Goal: Information Seeking & Learning: Learn about a topic

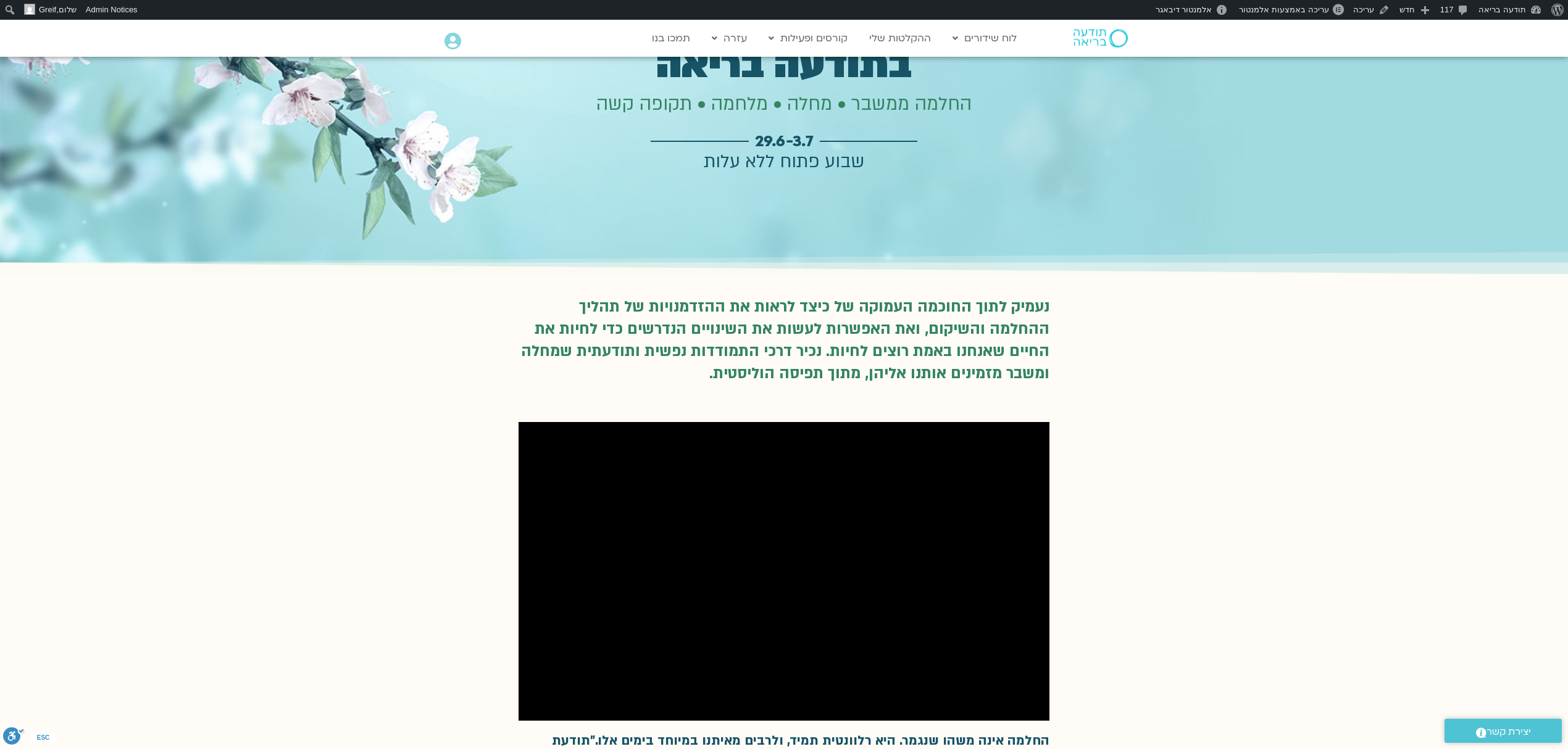
scroll to position [329, 0]
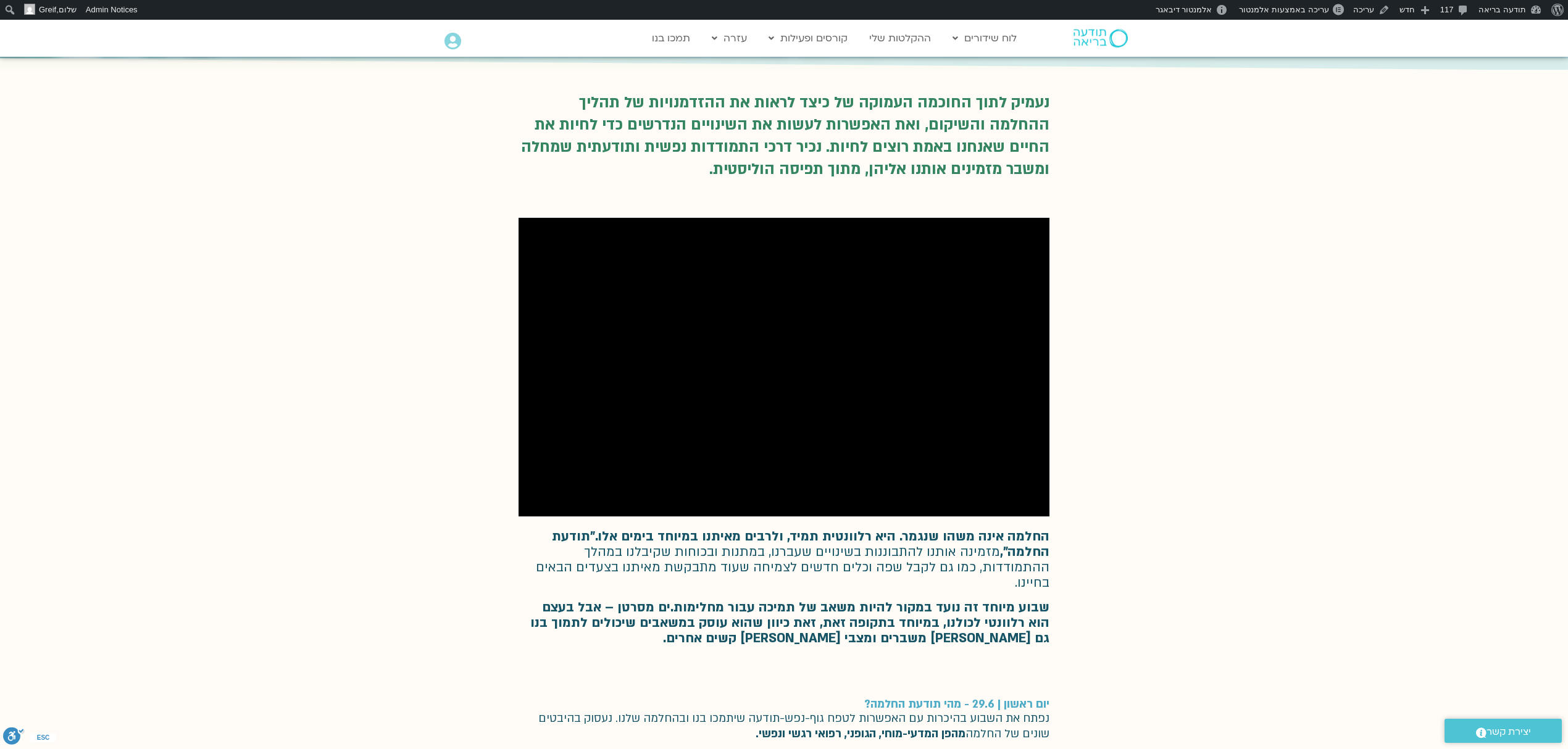
click at [1171, 413] on div "נעמיק לתוך החוכמה העמוקה של כיצד לראות את ההזדמנויות של תהליך ההחלמה והשיקום, ו…" at bounding box center [784, 362] width 1568 height 585
click at [1192, 453] on div "נעמיק לתוך החוכמה העמוקה של כיצד לראות את ההזדמנויות של תהליך ההחלמה והשיקום, ו…" at bounding box center [784, 362] width 1568 height 585
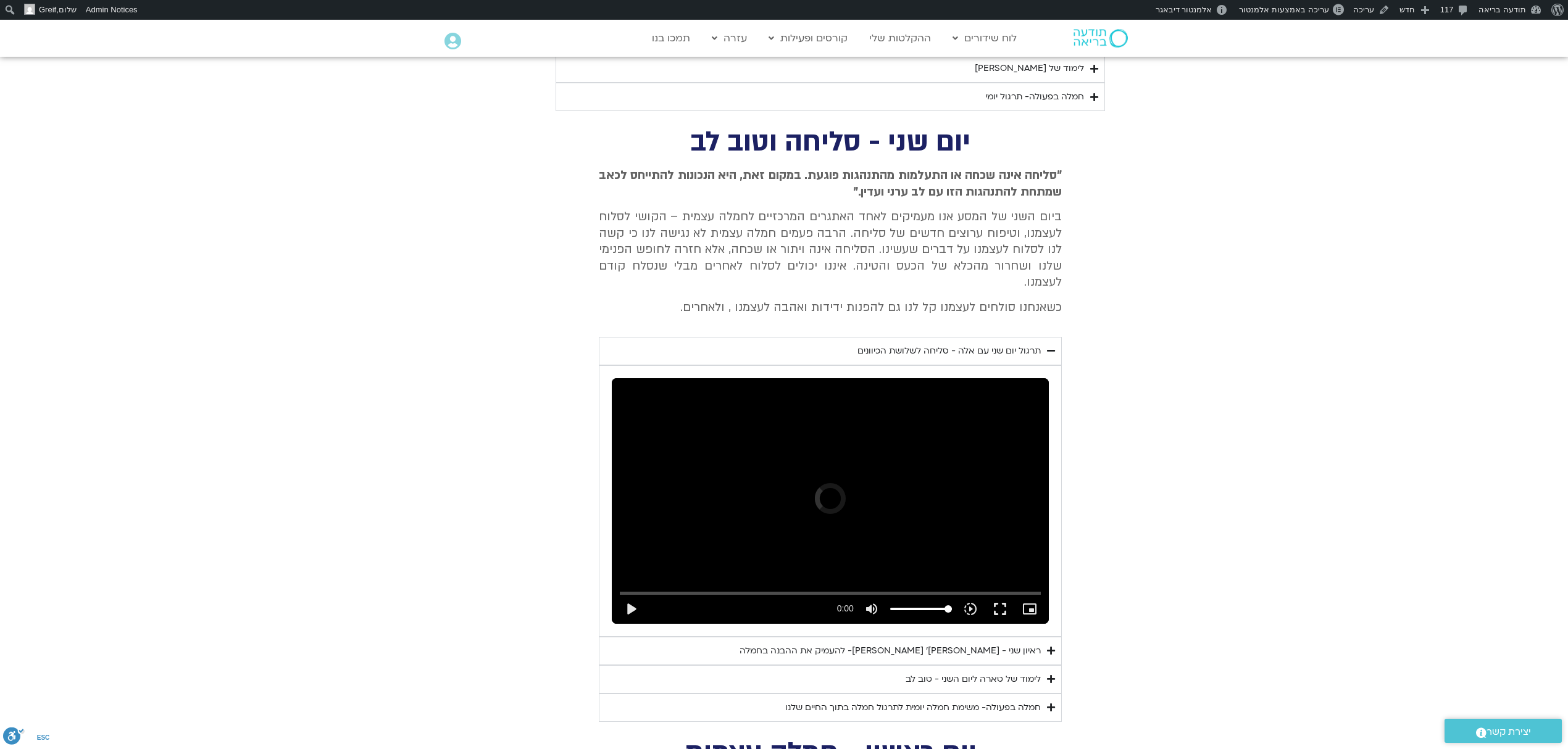
scroll to position [2099, 0]
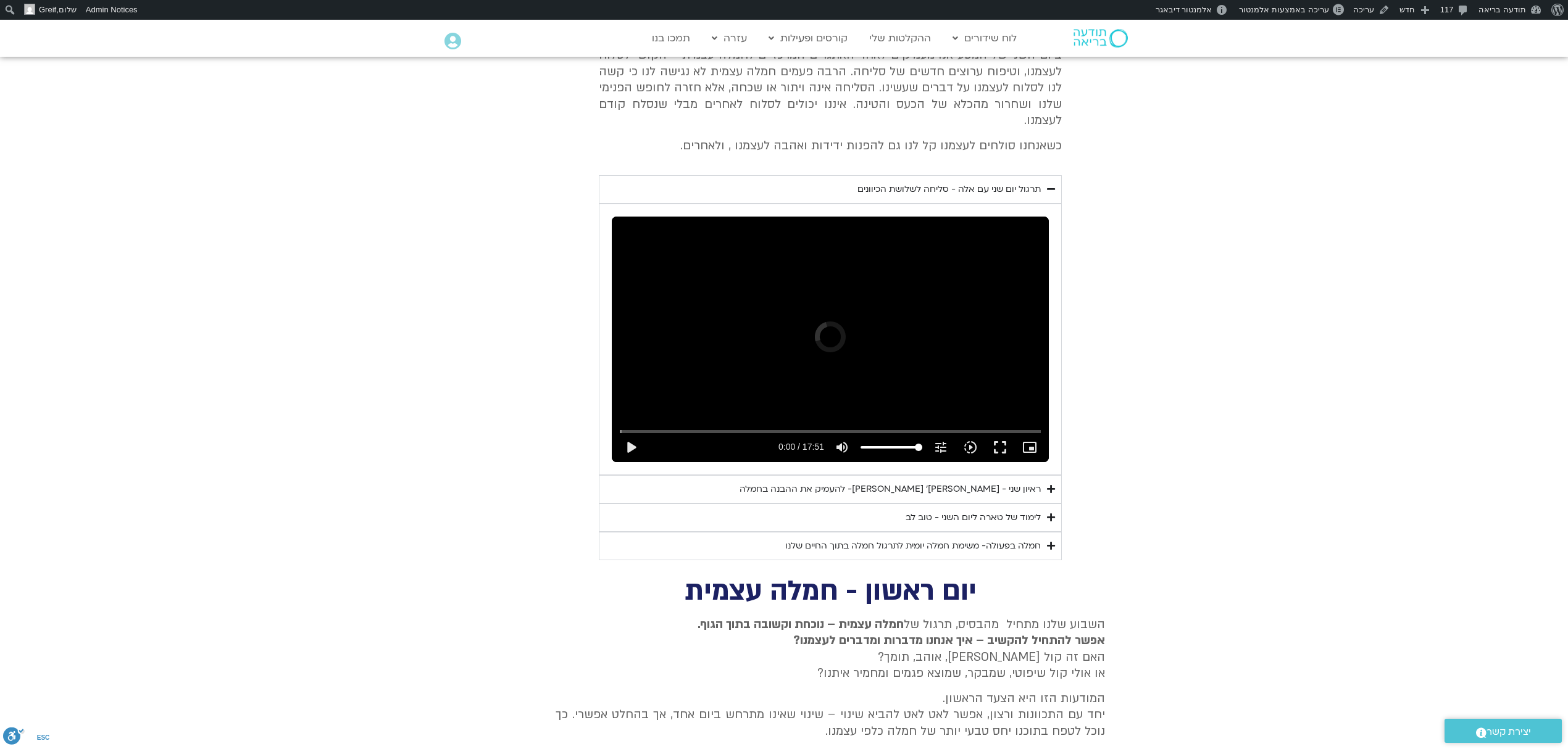
click at [1027, 510] on div "לימוד של טארה ליום השני - טוב לב" at bounding box center [973, 518] width 135 height 15
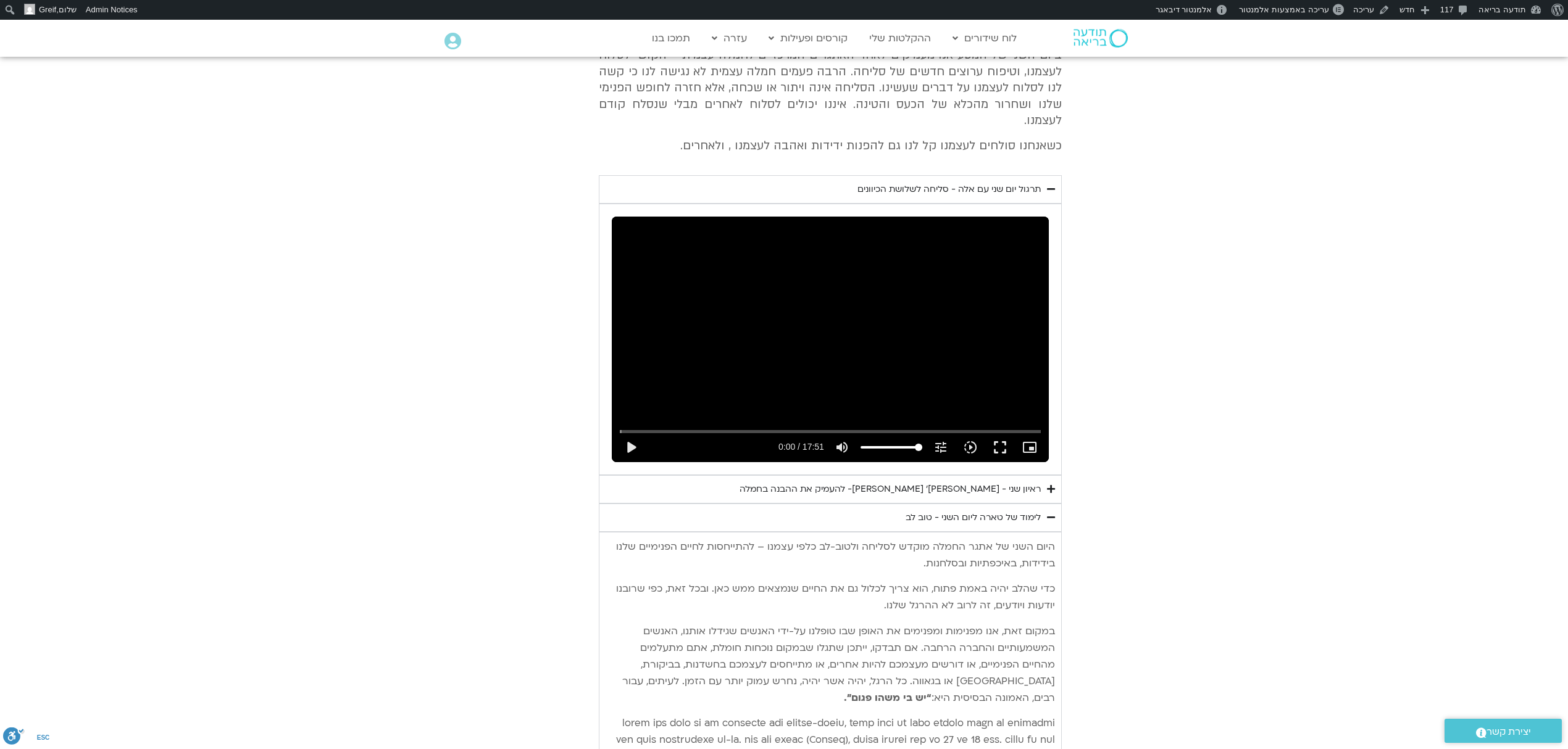
click at [1144, 517] on section "יום שני - סליחה וטוב לב "סליחה אינה שכחה או התעלמות מהתנהגות פוגעת. במקום זאת, …" at bounding box center [784, 573] width 1568 height 1210
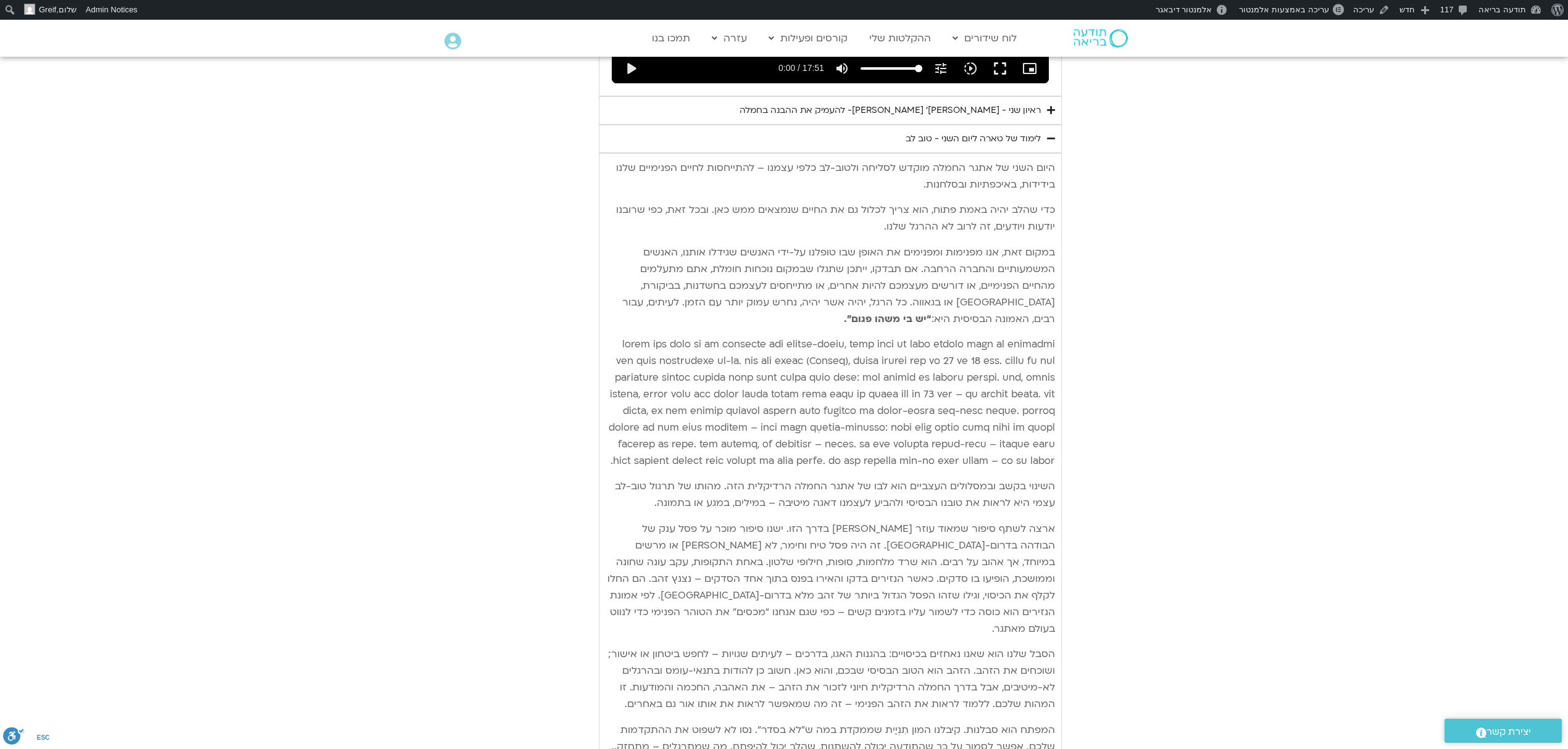
scroll to position [2593, 0]
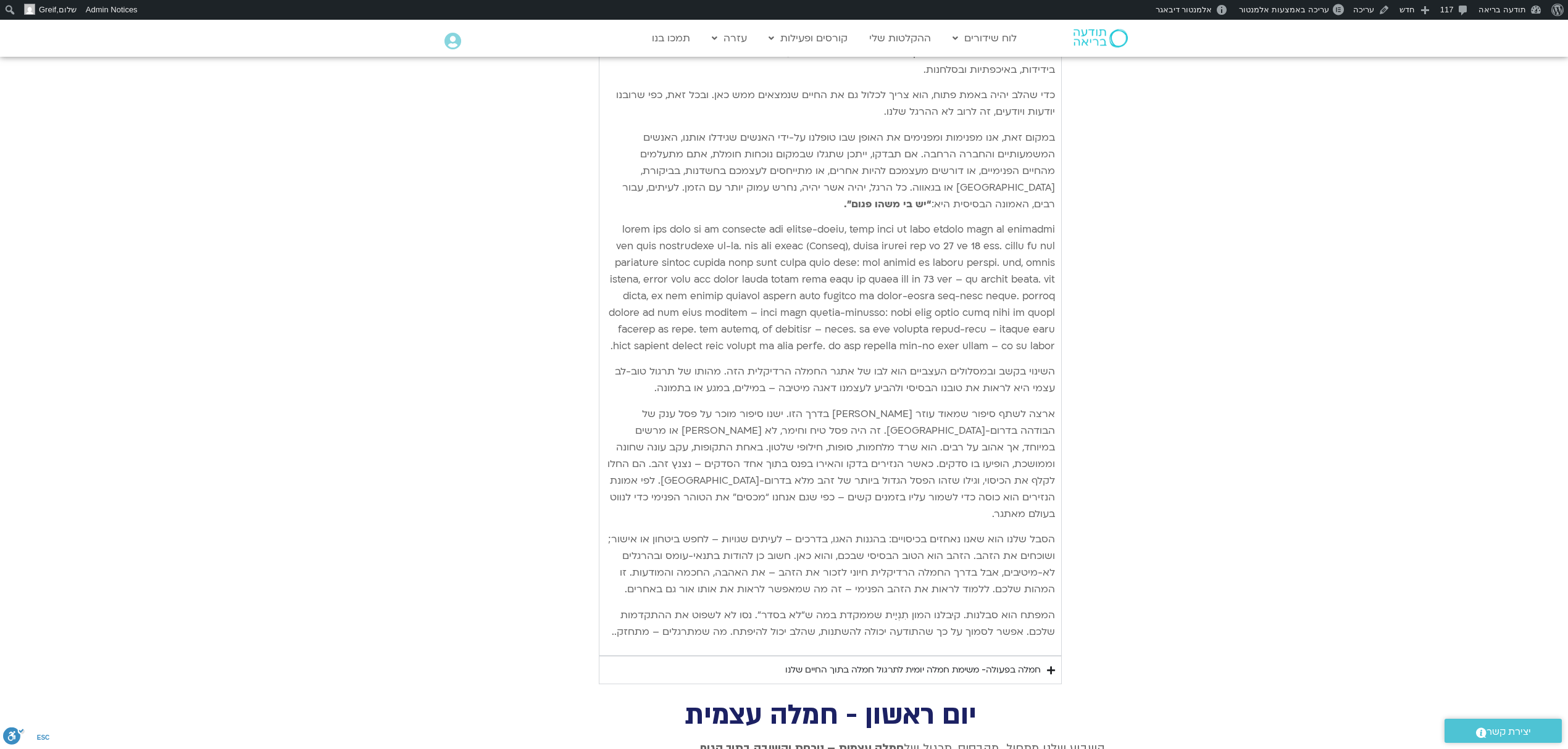
click at [1021, 663] on div "חמלה בפעולה- משימת חמלה יומית לתרגול חמלה בתוך החיים שלנו" at bounding box center [913, 670] width 256 height 15
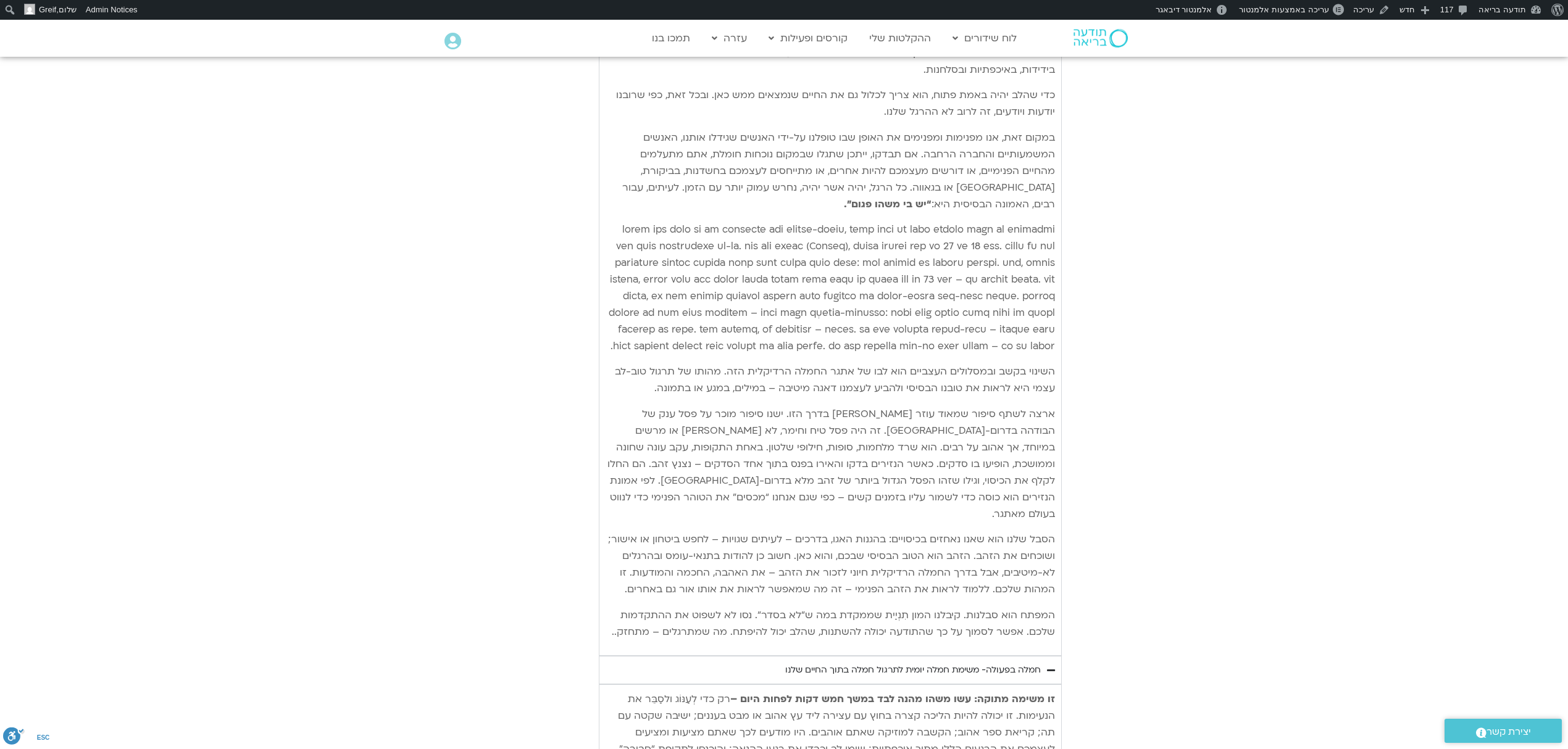
click at [1220, 173] on section "יום שני - סליחה וטוב לב "סליחה אינה שכחה או התעלמות מהתנהגות פוגעת. במקום זאת, …" at bounding box center [784, 154] width 1568 height 1358
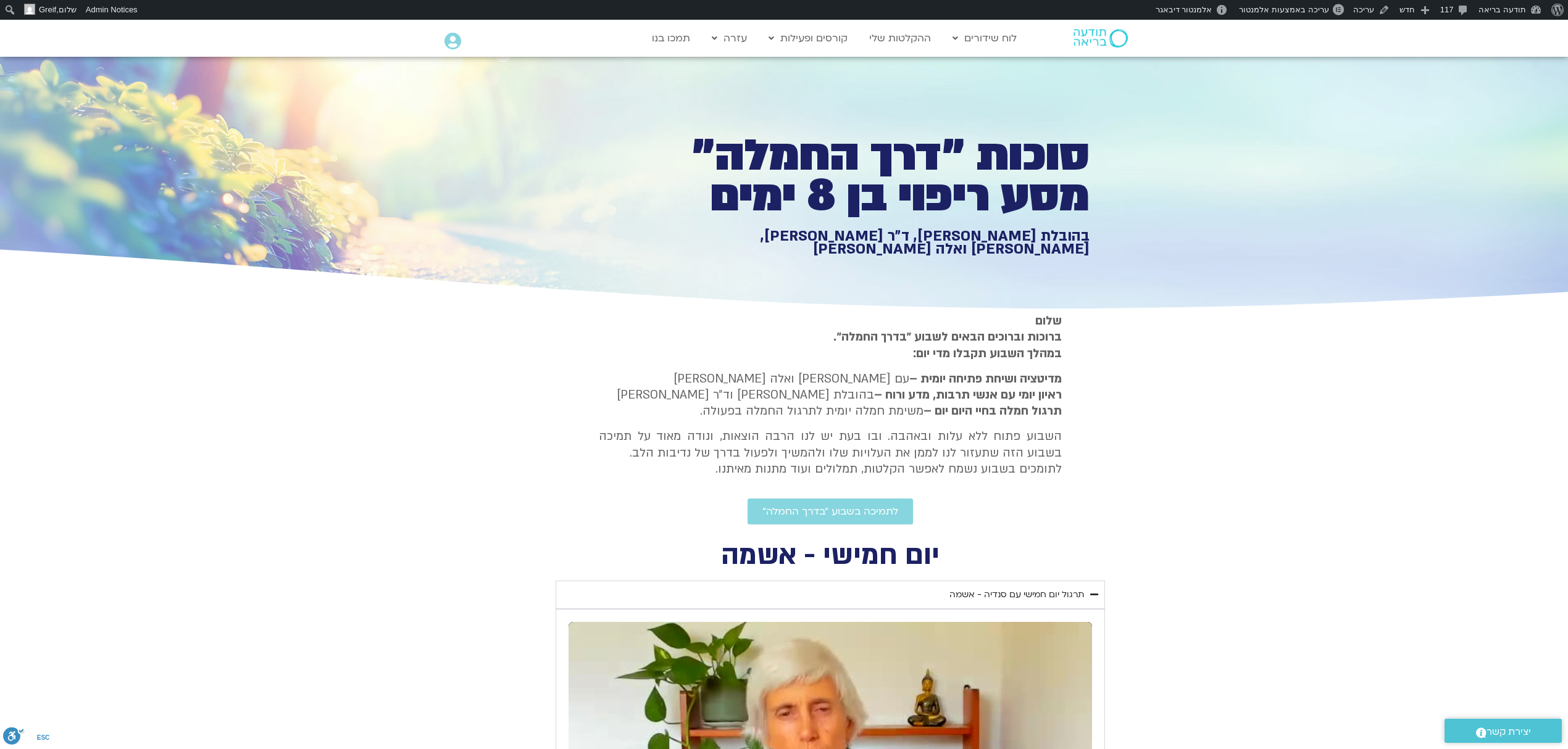
drag, startPoint x: 1579, startPoint y: 376, endPoint x: 1579, endPoint y: 17, distance: 359.0
click at [940, 217] on h1 "סוכות ״דרך החמלה״ מסע ריפוי בן 8 ימים" at bounding box center [876, 176] width 428 height 81
click at [978, 209] on h1 "סוכות ״דרך החמלה״ מסע ריפוי בן 8 ימים" at bounding box center [876, 176] width 428 height 81
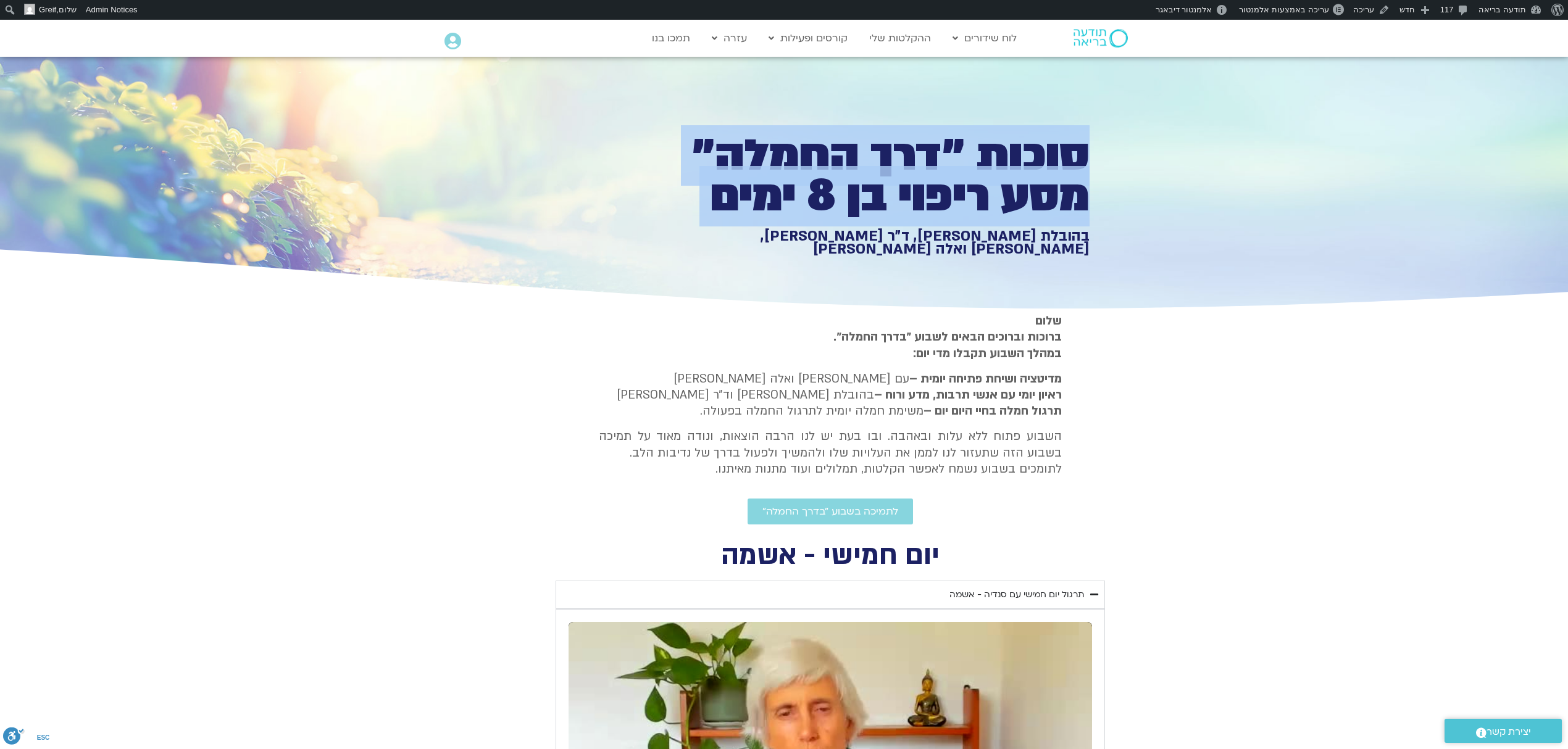
click at [978, 209] on h1 "סוכות ״דרך החמלה״ מסע ריפוי בן 8 ימים" at bounding box center [876, 176] width 428 height 81
copy div "סוכות ״דרך החמלה״ מסע ריפוי בן 8 ימים"
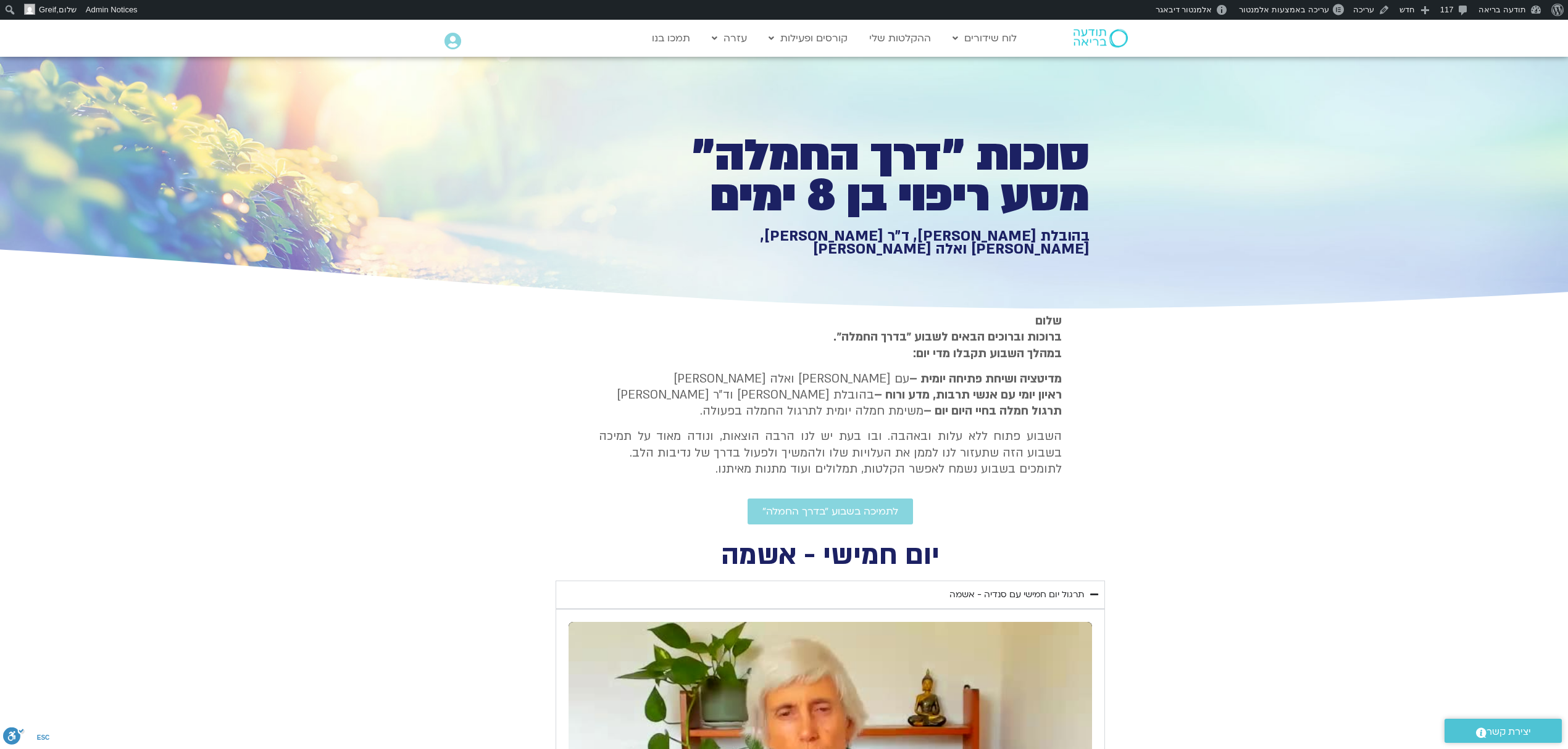
click at [531, 181] on div "סוכות ״דרך החמלה״ מסע ריפוי בן 8 ימים בהובלת טארה בראך, ד״ר סטי אל-בר, סנדיה בר…" at bounding box center [784, 185] width 611 height 256
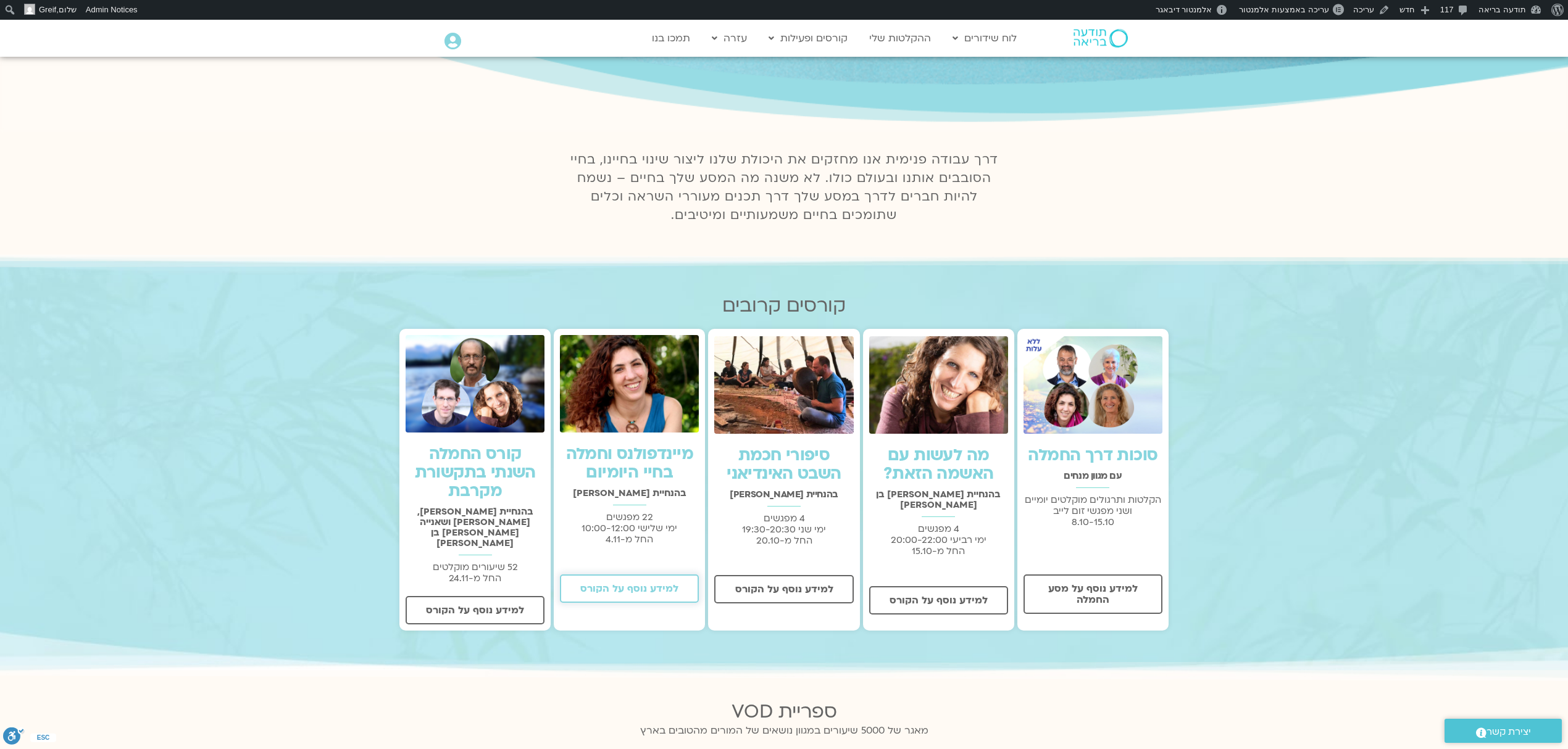
scroll to position [329, 0]
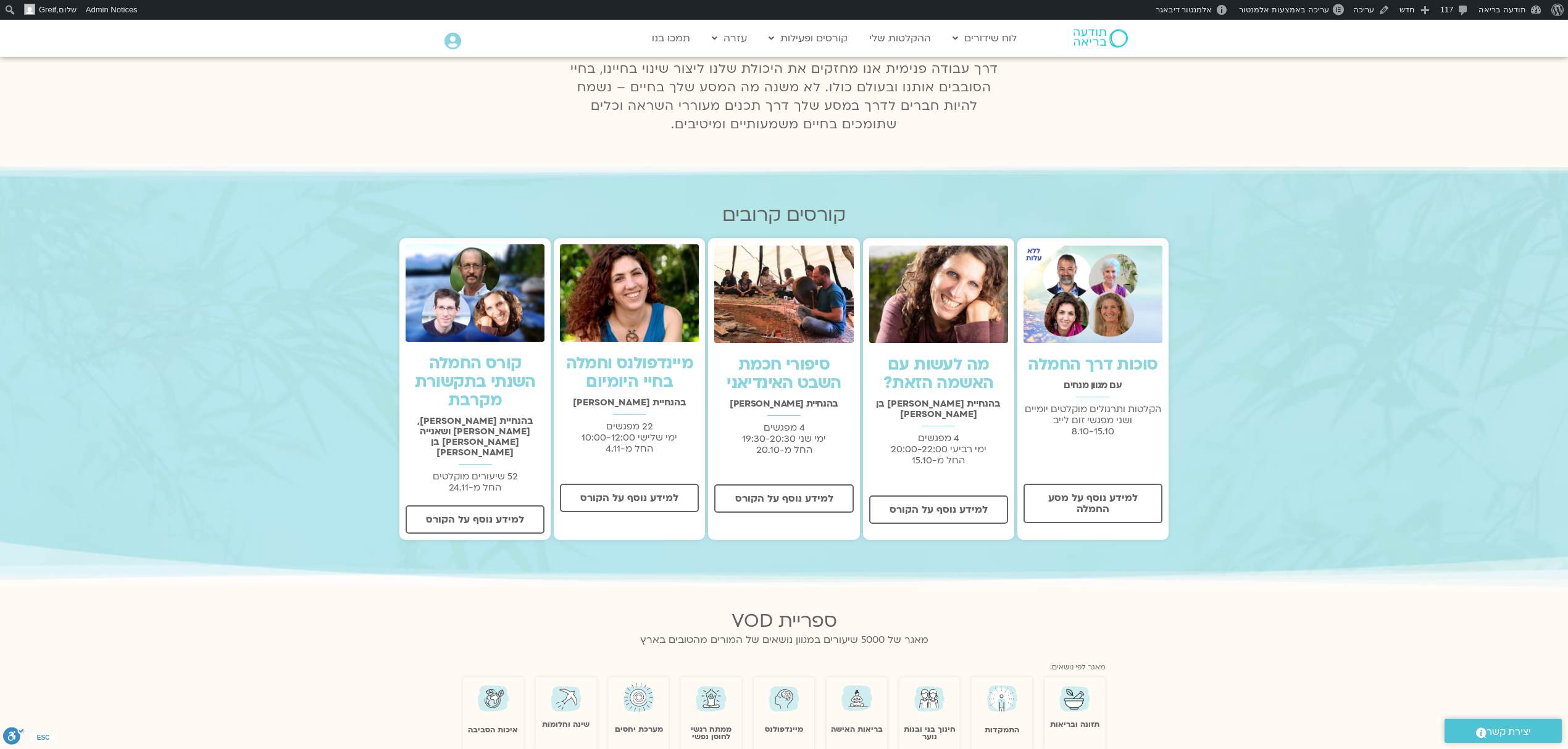
click at [618, 373] on link "מיינדפולנס וחמלה בחיי היומיום" at bounding box center [630, 373] width 127 height 41
click at [622, 384] on link "מיינדפולנס וחמלה בחיי היומיום" at bounding box center [630, 373] width 127 height 41
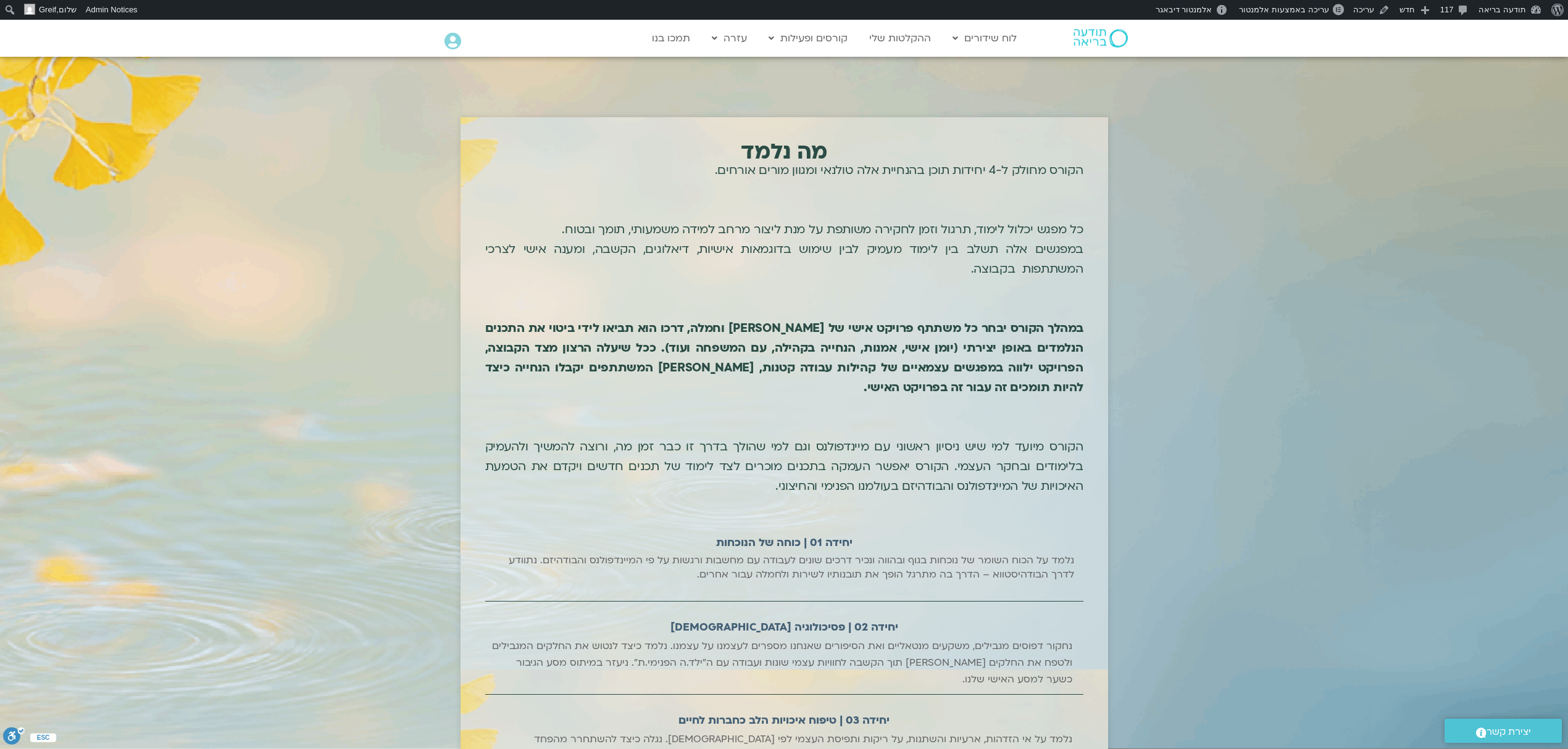
scroll to position [1152, 0]
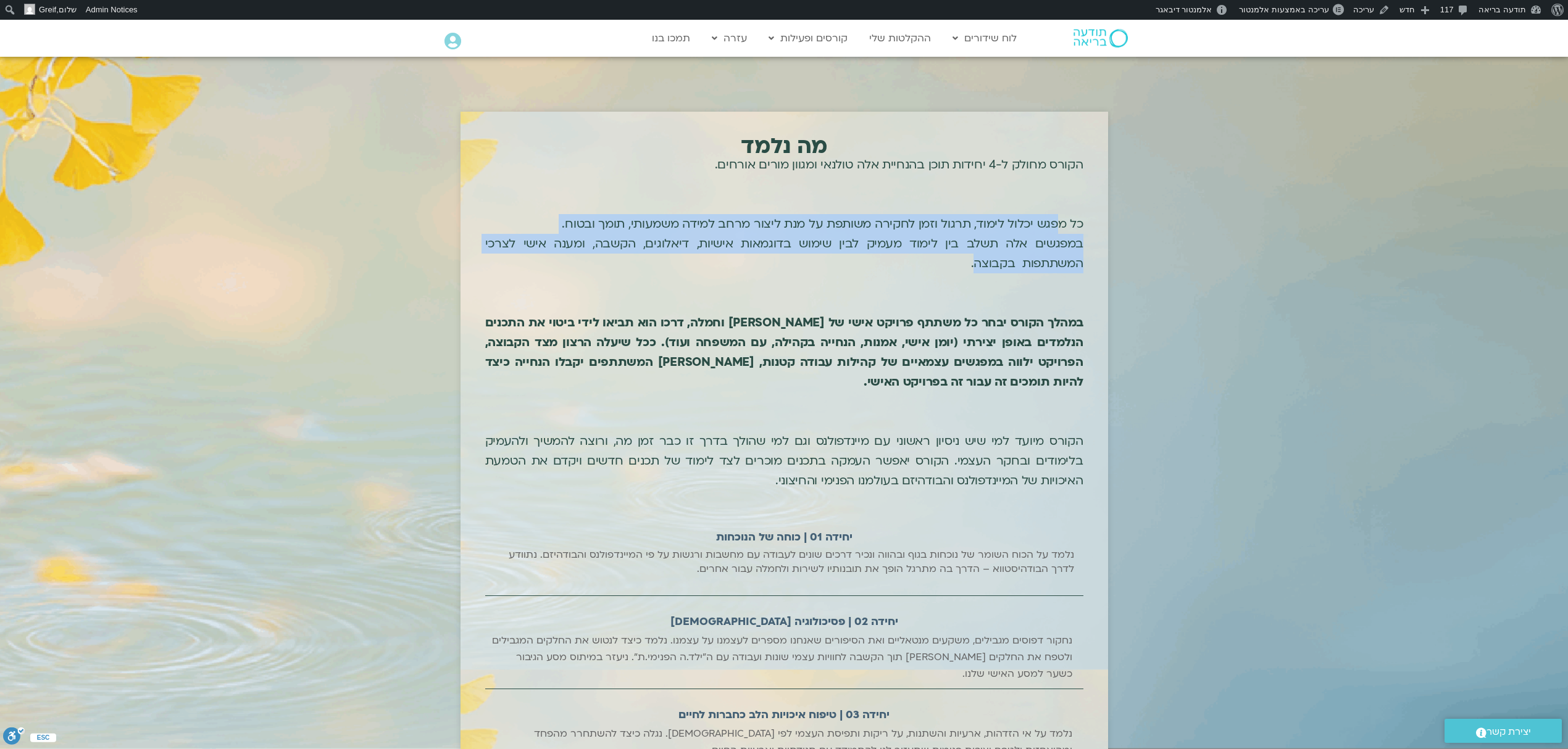
drag, startPoint x: 1060, startPoint y: 231, endPoint x: 977, endPoint y: 255, distance: 86.4
click at [977, 255] on p "הקורס מחולק ל-4 יחידות תוכן בהנחיית אלה טולנאי ומגוון מורים אורחים. כל מפגש יכל…" at bounding box center [785, 322] width 598 height 336
click at [1000, 248] on p "הקורס מחולק ל-4 יחידות תוכן בהנחיית אלה טולנאי ומגוון מורים אורחים. כל מפגש יכל…" at bounding box center [785, 322] width 598 height 336
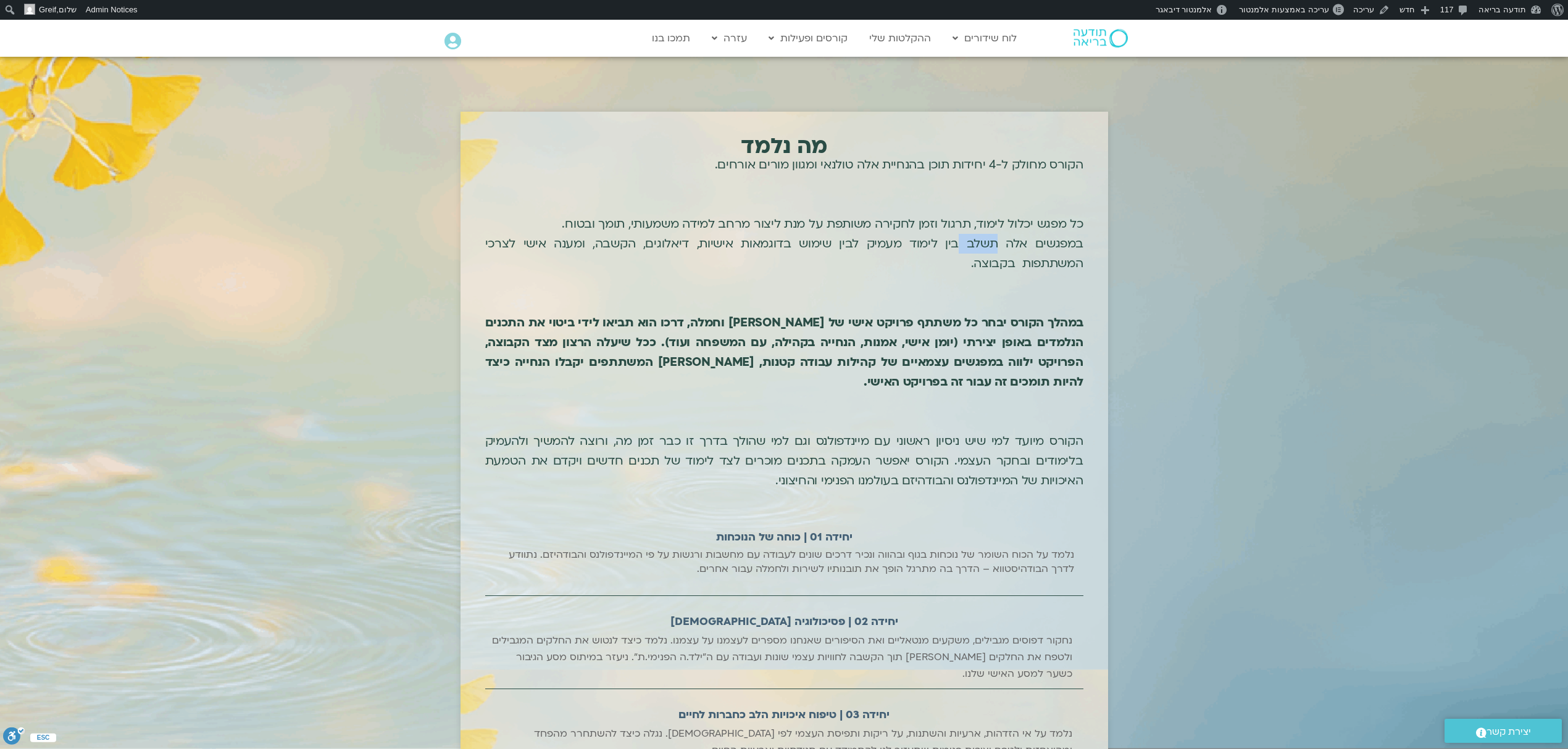
click at [1000, 248] on p "הקורס מחולק ל-4 יחידות תוכן בהנחיית אלה טולנאי ומגוון מורים אורחים. כל מפגש יכל…" at bounding box center [785, 322] width 598 height 336
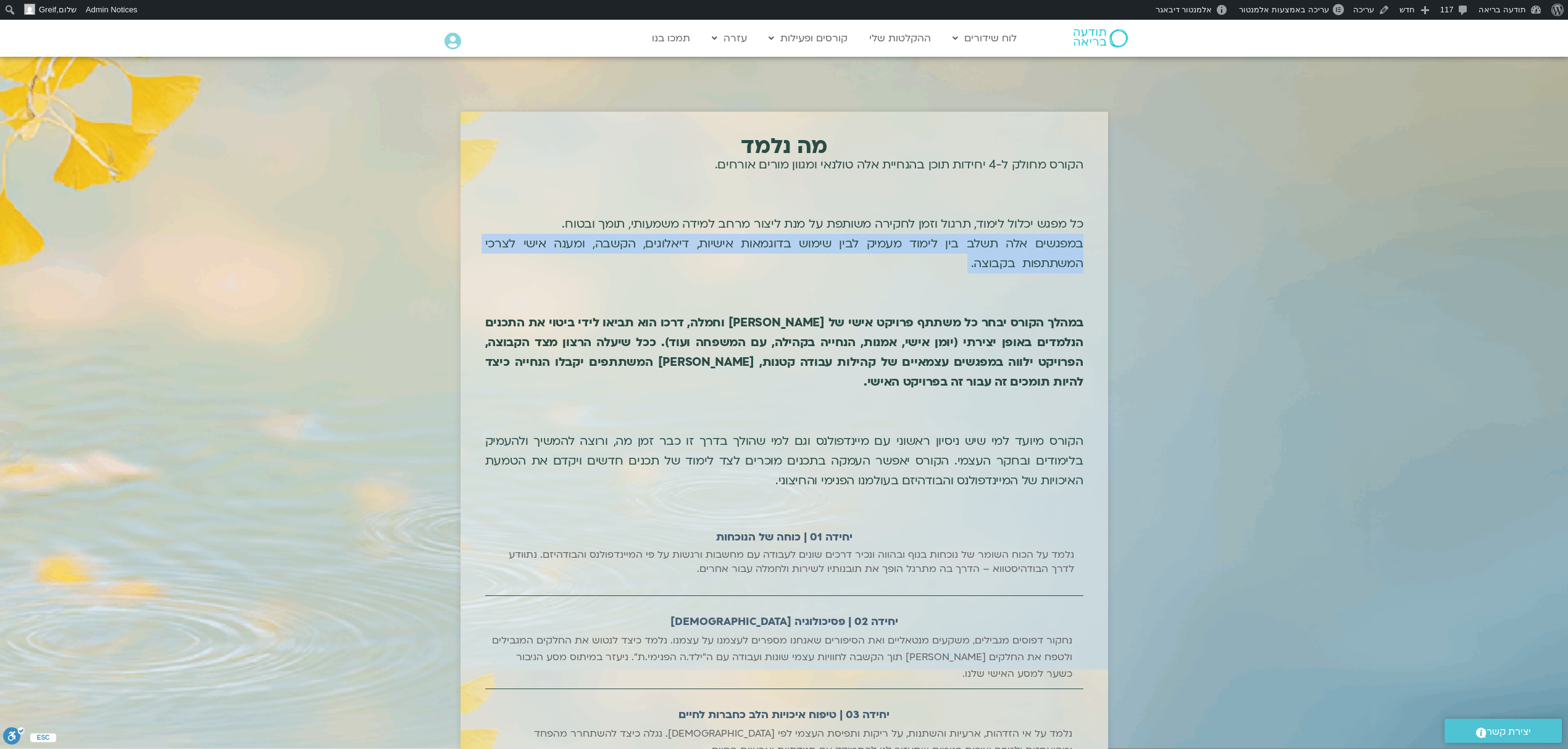
click at [1000, 248] on p "הקורס מחולק ל-4 יחידות תוכן בהנחיית אלה טולנאי ומגוון מורים אורחים. כל מפגש יכל…" at bounding box center [785, 322] width 598 height 336
click at [977, 254] on p "הקורס מחולק ל-4 יחידות תוכן בהנחיית אלה טולנאי ומגוון מורים אורחים. כל מפגש יכל…" at bounding box center [785, 322] width 598 height 336
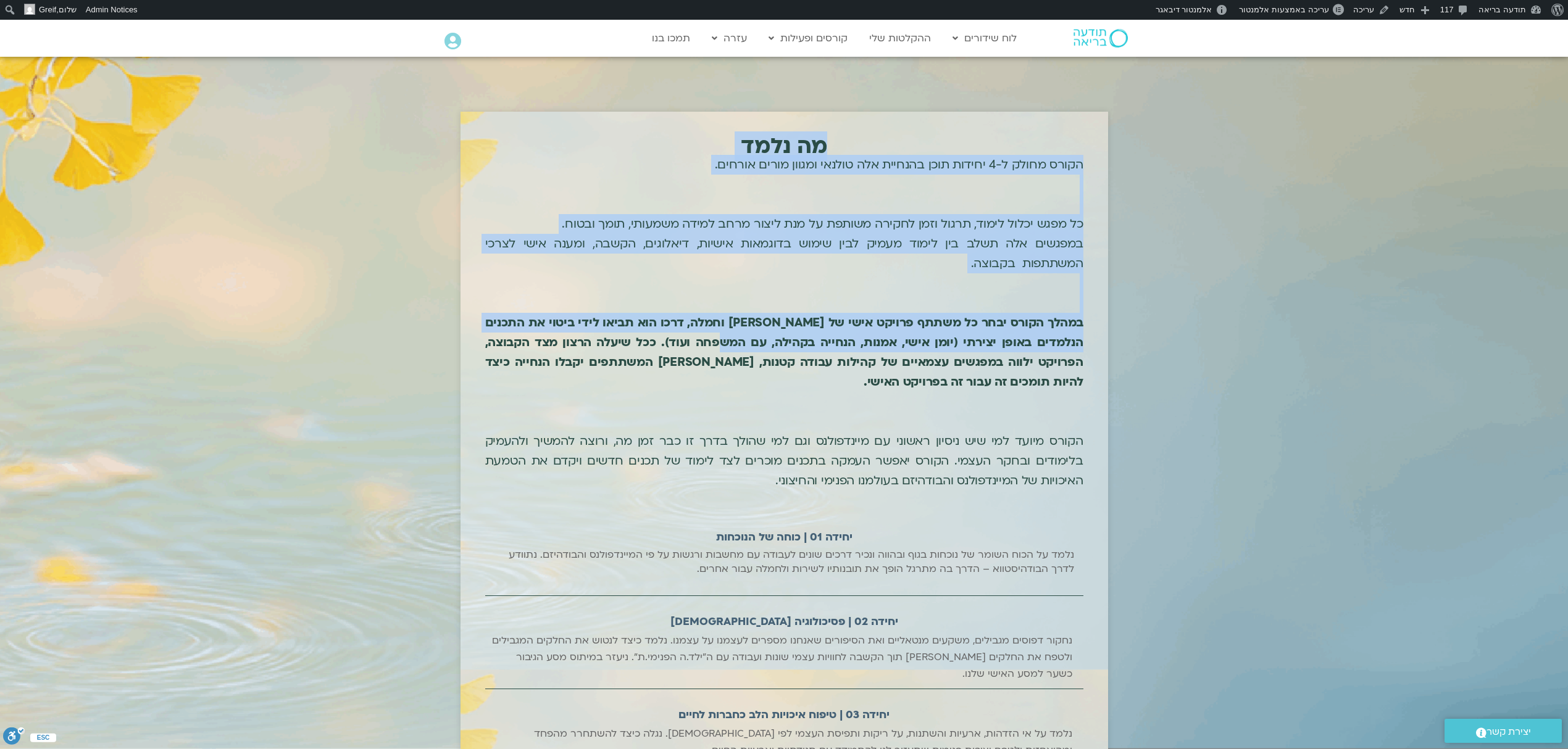
drag, startPoint x: 1082, startPoint y: 321, endPoint x: 745, endPoint y: 339, distance: 337.5
click at [745, 339] on div "מה נלמד הקורס מחולק ל-4 יחידות תוכן בהנחיית אלה טולנאי ומגוון מורים אורחים. כל …" at bounding box center [785, 483] width 648 height 745
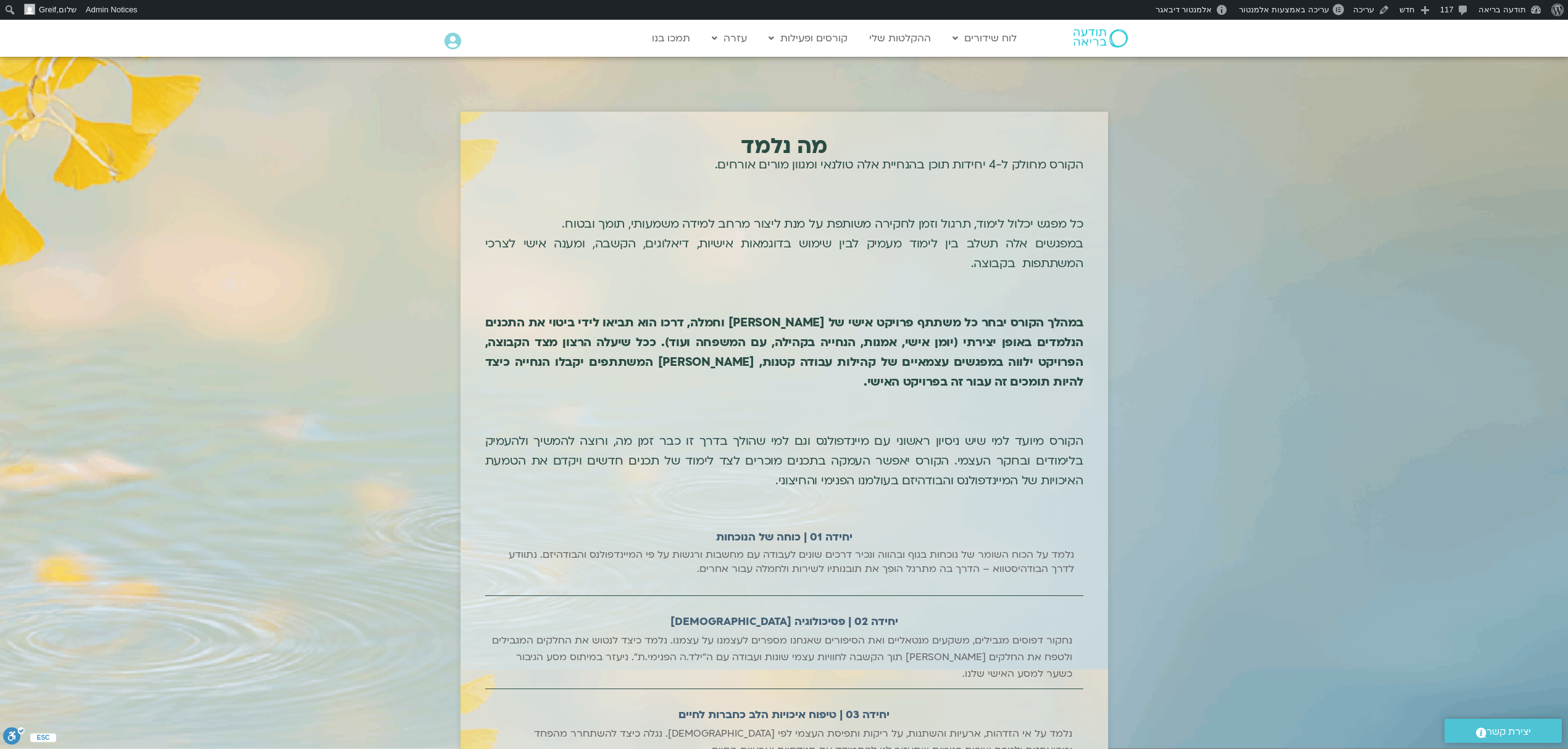
click at [721, 344] on b "במהלך הקורס יבחר כל משתתף פרויקט אישי של אפשור מיינדפולנס וחמלה, דרכו הוא תביאו…" at bounding box center [785, 352] width 598 height 75
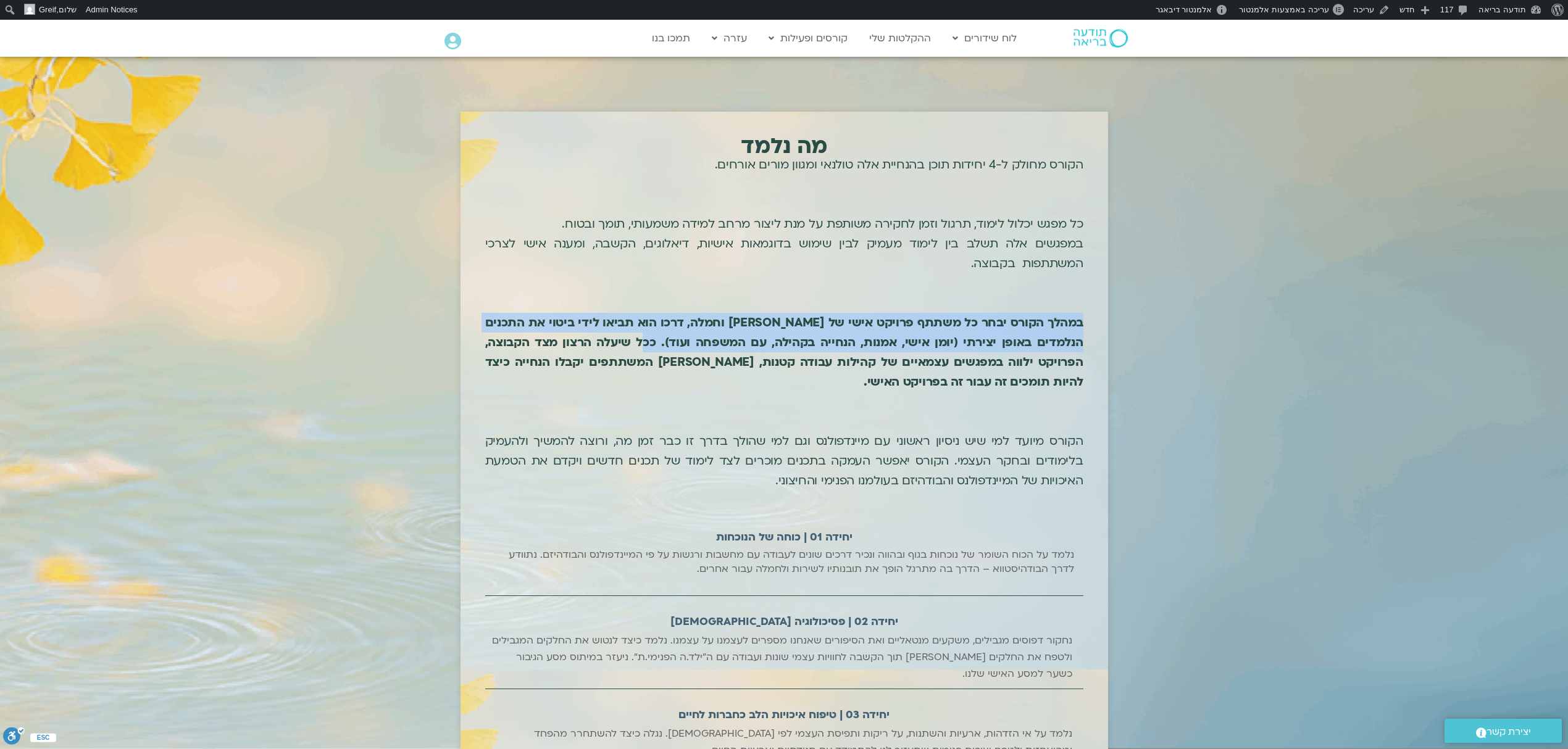
drag, startPoint x: 663, startPoint y: 341, endPoint x: 1082, endPoint y: 324, distance: 419.3
click at [1082, 324] on b "במהלך הקורס יבחר כל משתתף פרויקט אישי של אפשור מיינדפולנס וחמלה, דרכו הוא תביאו…" at bounding box center [785, 352] width 598 height 75
copy b "במהלך הקורס יבחר כל משתתף פרויקט אישי של אפשור מיינדפולנס וחמלה, דרכו הוא תביאו…"
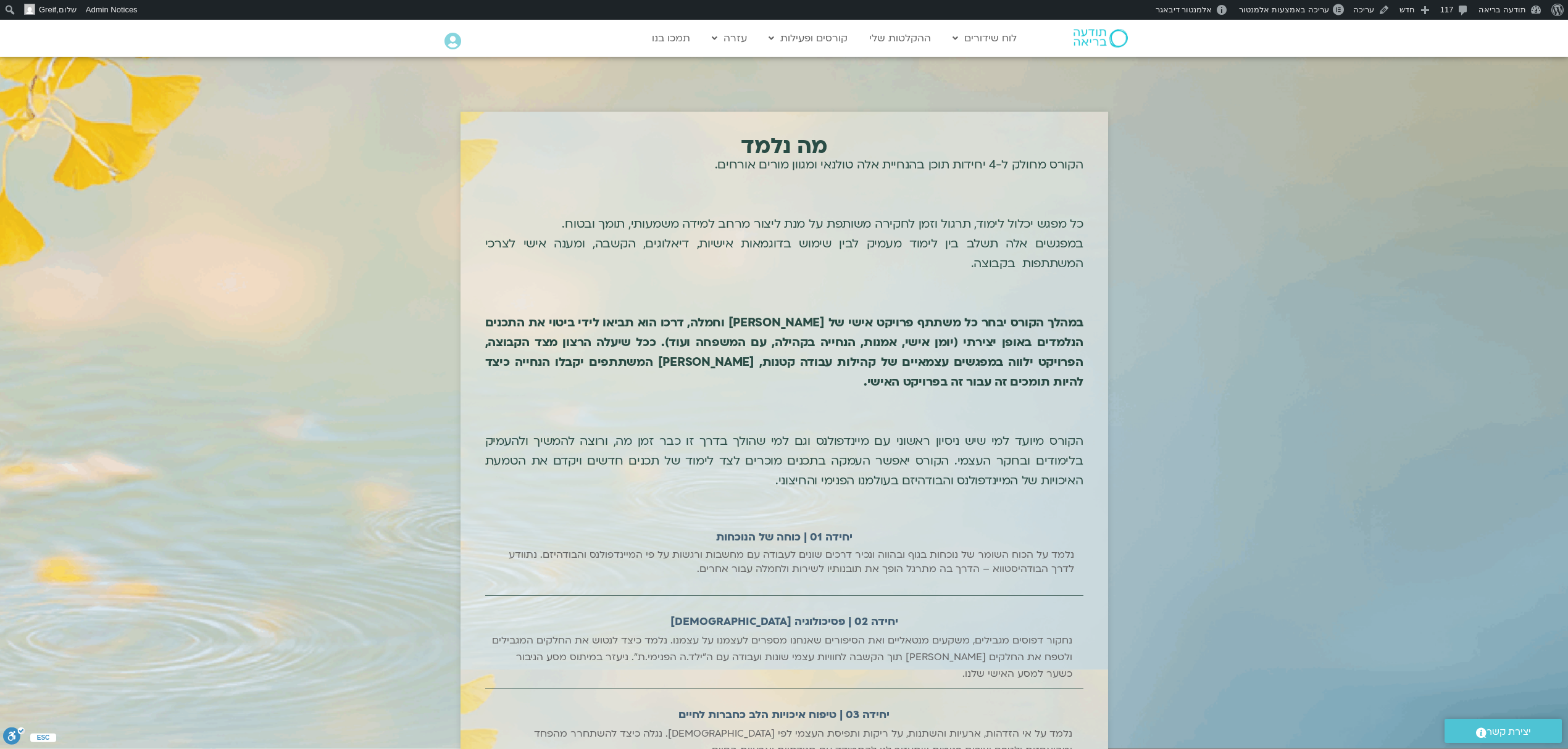
click at [1316, 384] on section "מה נלמד הקורס מחולק ל-4 יחידות תוכן בהנחיית אלה טולנאי ומגוון מורים אורחים. כל …" at bounding box center [783, 483] width 1556 height 775
click at [1321, 15] on link "עריכה באמצעות אלמנטור" at bounding box center [1291, 9] width 114 height 20
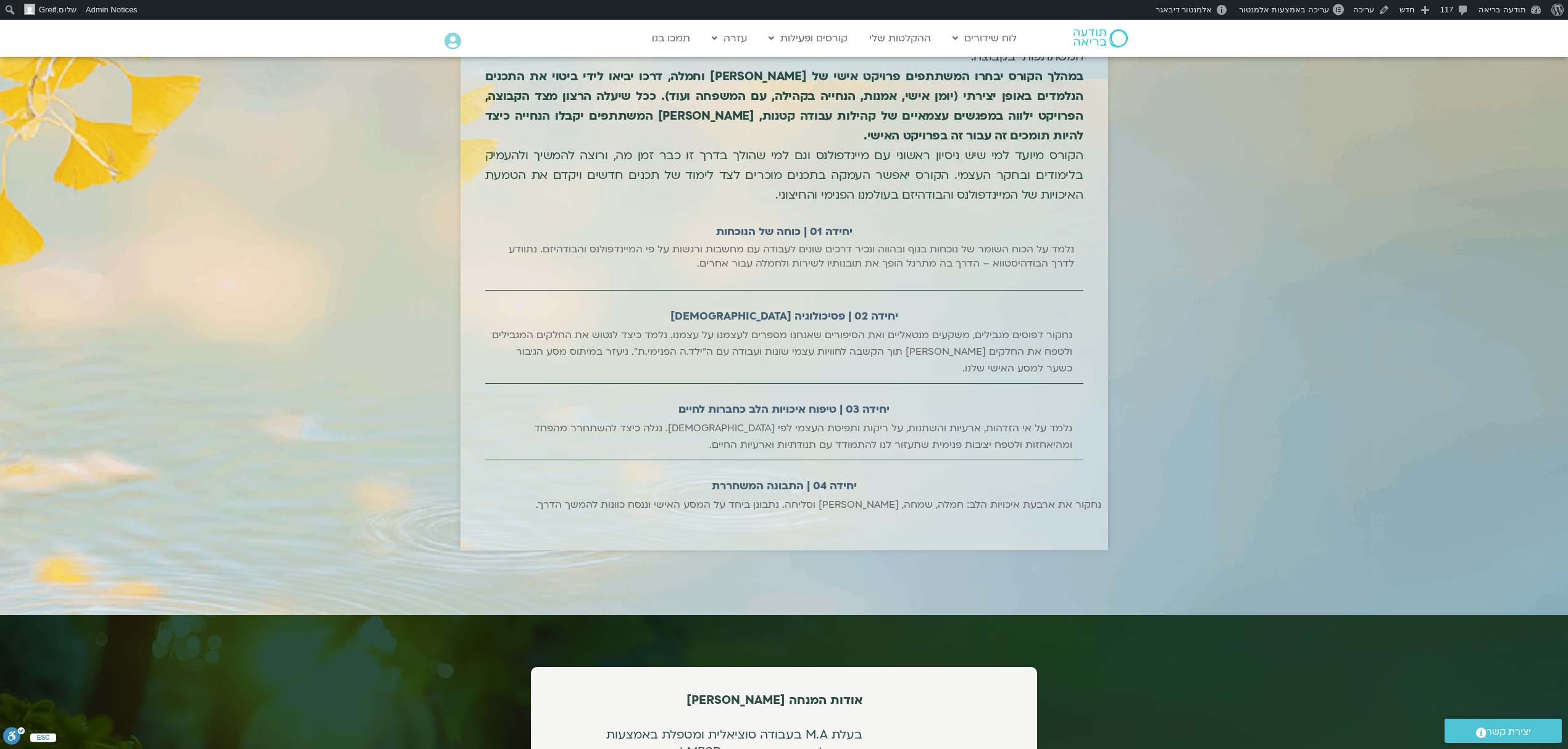
scroll to position [1152, 0]
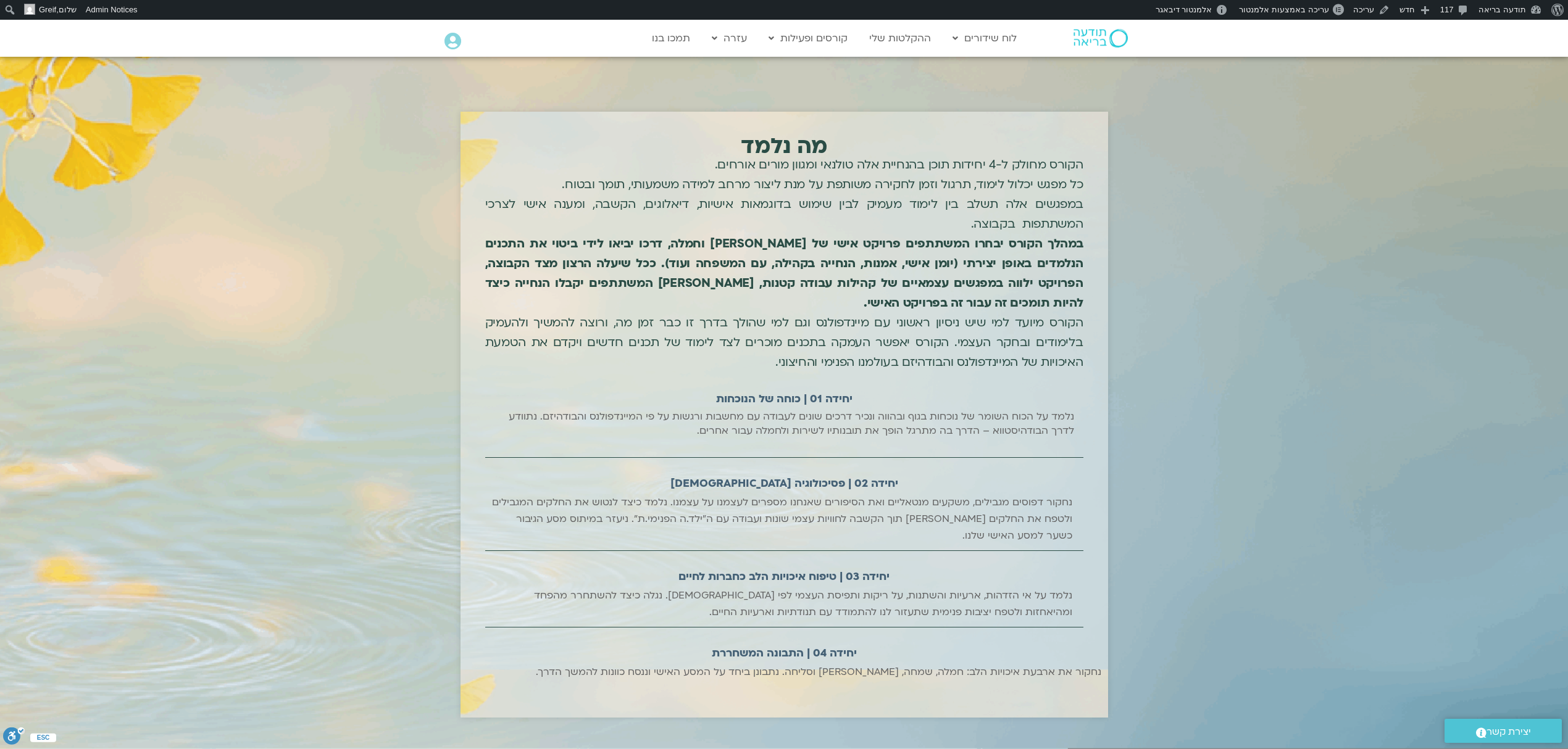
click at [919, 159] on span "הקורס מחולק ל-4 יחידות תוכן בהנחיית אלה טולנאי ומגוון מורים אורחים." at bounding box center [899, 165] width 368 height 16
click at [912, 223] on p "כל מפגש יכלול לימוד, תרגול וזמן לחקירה משותפת על מנת ליצור מרחב למידה משמעותי, …" at bounding box center [785, 204] width 598 height 59
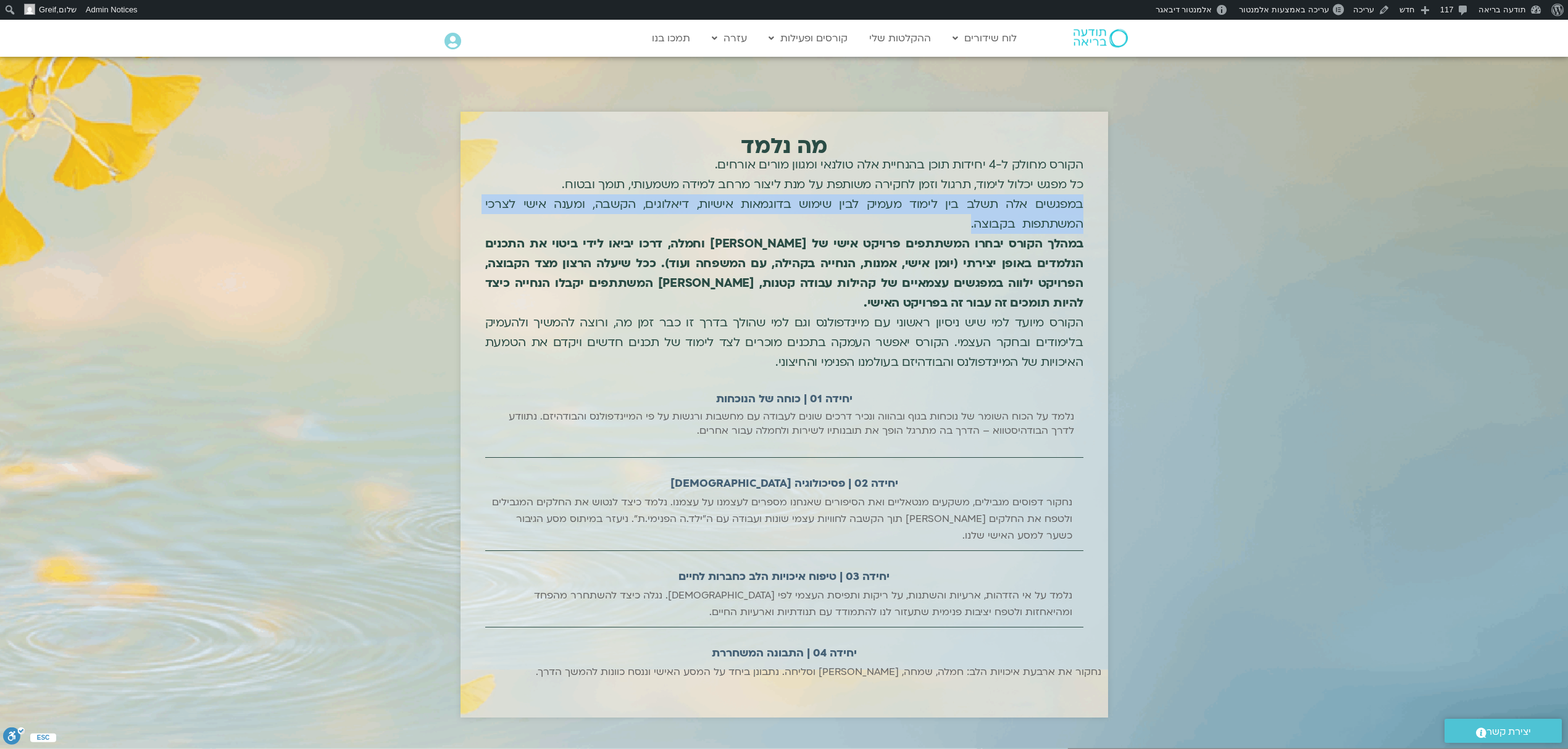
click at [912, 223] on p "כל מפגש יכלול לימוד, תרגול וזמן לחקירה משותפת על מנת ליצור מרחב למידה משמעותי, …" at bounding box center [785, 204] width 598 height 59
click at [924, 257] on b "במהלך הקורס יבחרו המשתתפים פרויקט אישי של [PERSON_NAME] וחמלה, דרכו יביאו לידי …" at bounding box center [785, 273] width 598 height 75
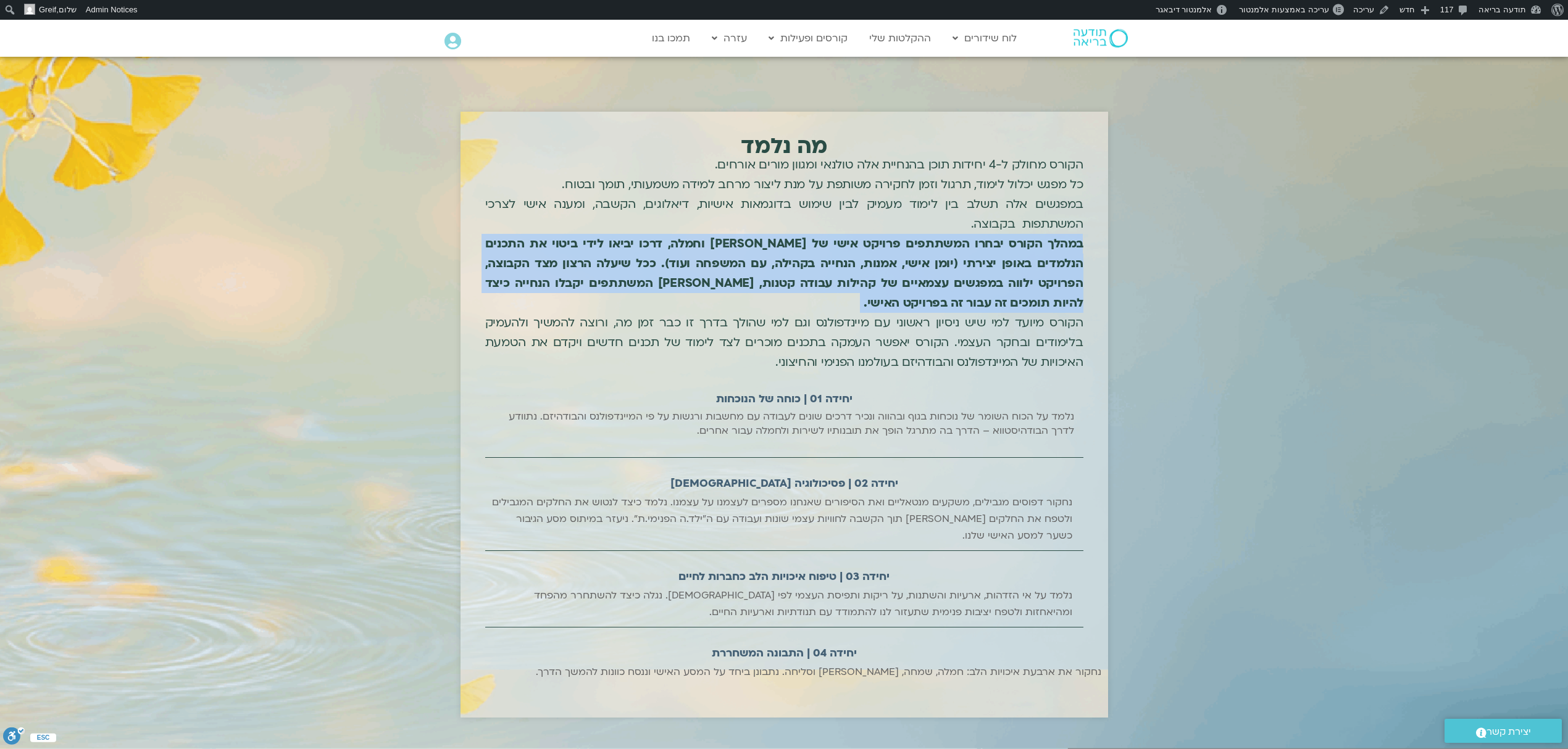
click at [924, 257] on b "במהלך הקורס יבחרו המשתתפים פרויקט אישי של [PERSON_NAME] וחמלה, דרכו יביאו לידי …" at bounding box center [785, 273] width 598 height 75
click at [903, 266] on b "במהלך הקורס יבחרו המשתתפים פרויקט אישי של [PERSON_NAME] וחמלה, דרכו יביאו לידי …" at bounding box center [785, 273] width 598 height 75
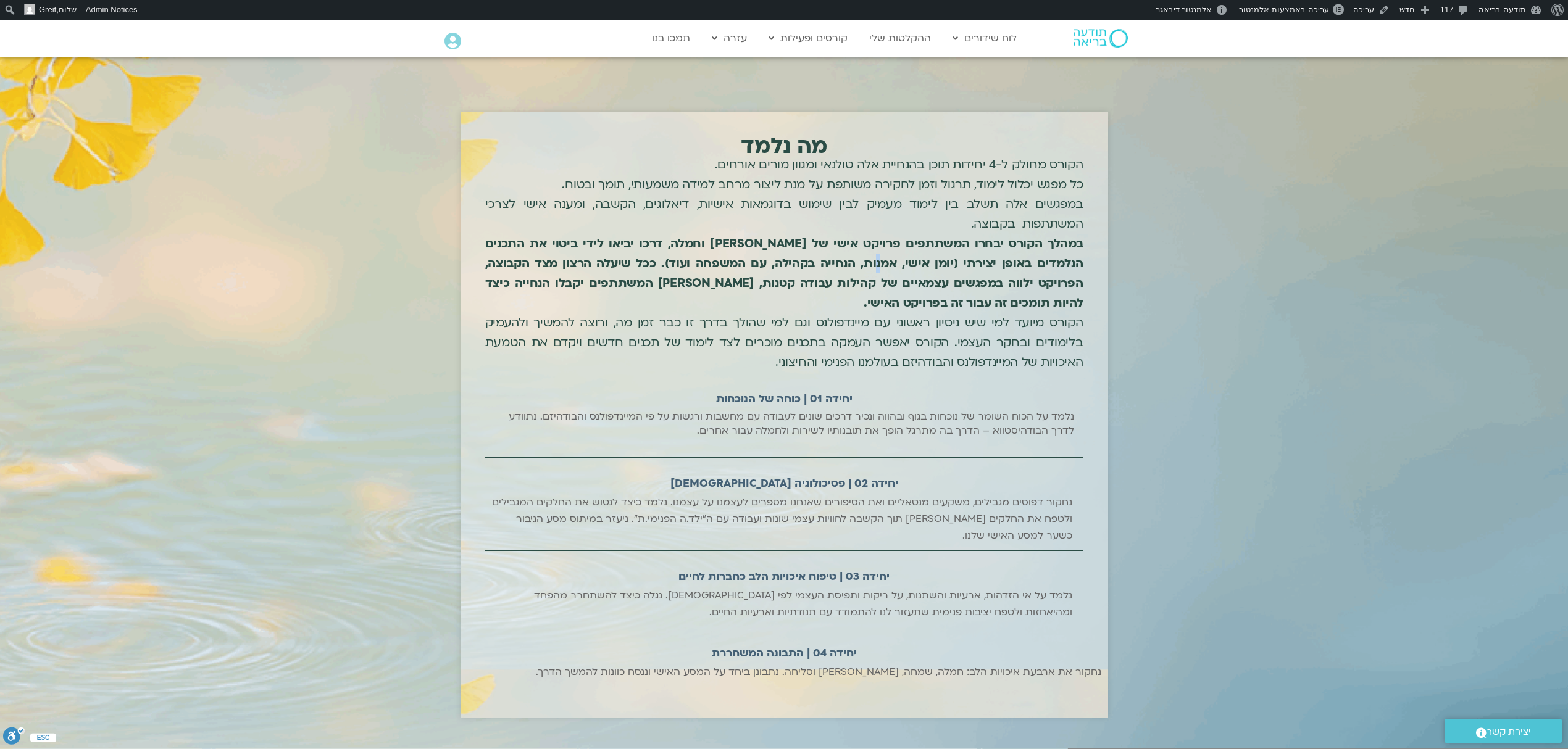
click at [903, 266] on b "במהלך הקורס יבחרו המשתתפים פרויקט אישי של [PERSON_NAME] וחמלה, דרכו יביאו לידי …" at bounding box center [785, 273] width 598 height 75
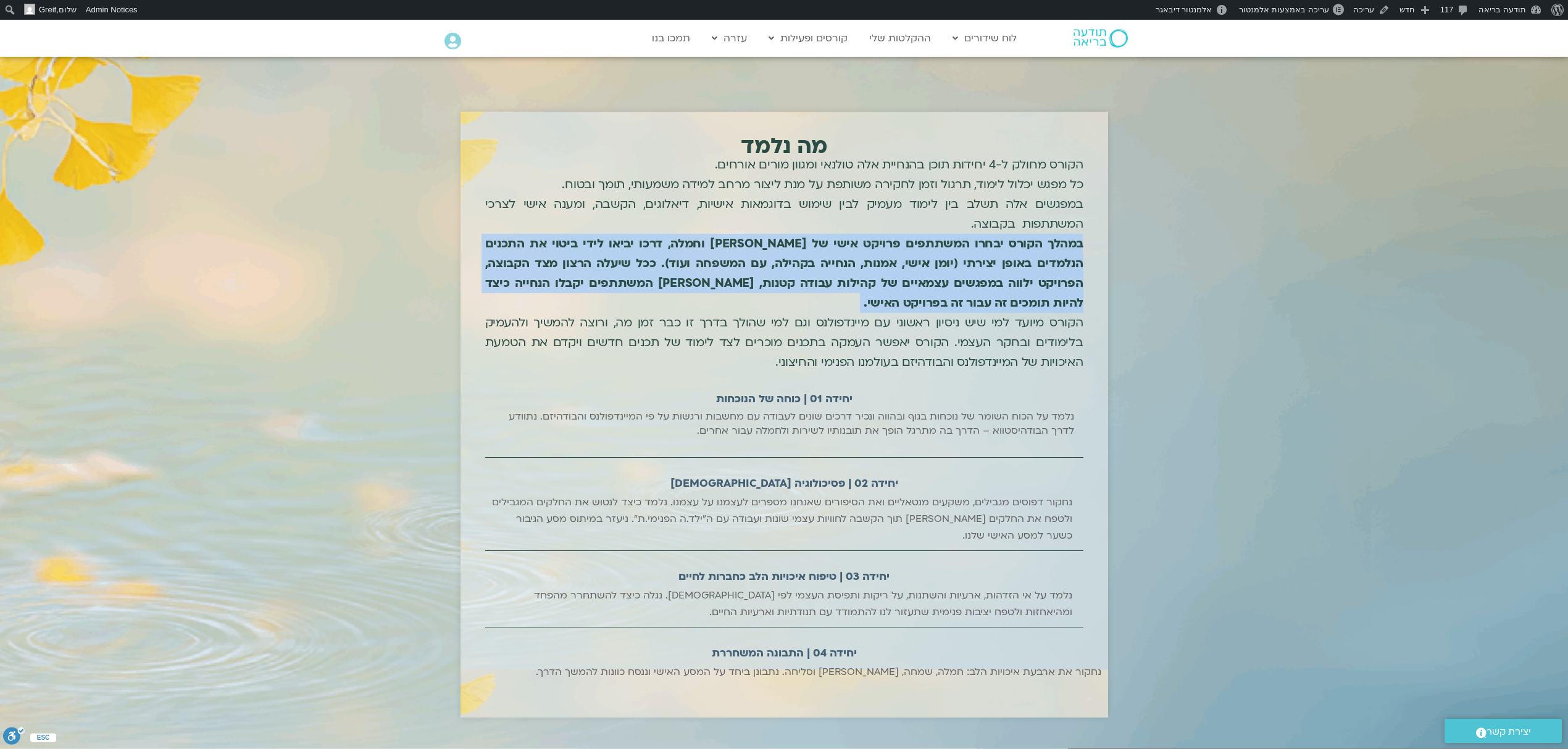
click at [903, 266] on b "במהלך הקורס יבחרו המשתתפים פרויקט אישי של [PERSON_NAME] וחמלה, דרכו יביאו לידי …" at bounding box center [785, 273] width 598 height 75
click at [951, 266] on b "במהלך הקורס יבחרו המשתתפים פרויקט אישי של [PERSON_NAME] וחמלה, דרכו יביאו לידי …" at bounding box center [785, 273] width 598 height 75
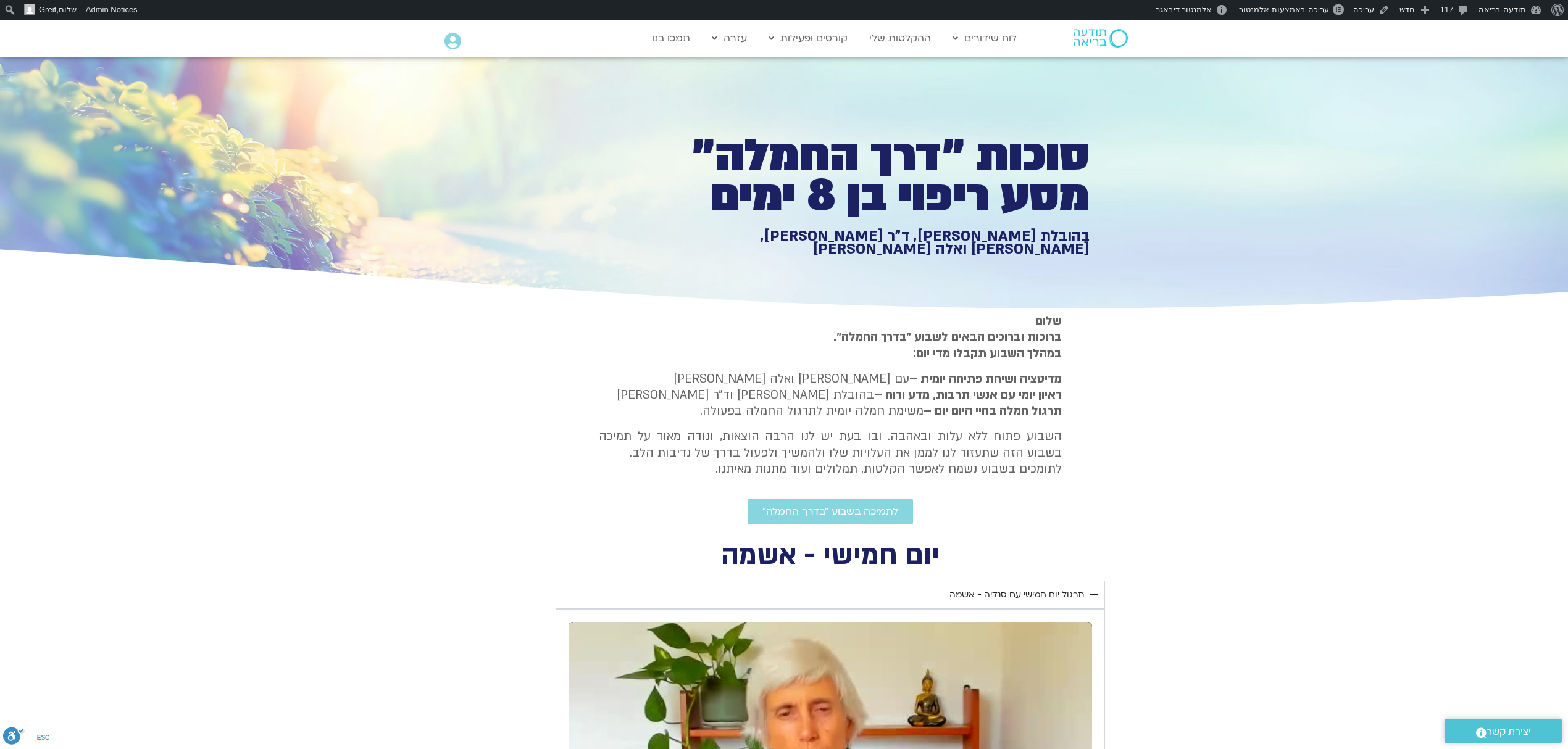
drag, startPoint x: 1579, startPoint y: 552, endPoint x: 1579, endPoint y: -39, distance: 591.0
click at [903, 39] on link "ההקלטות שלי" at bounding box center [900, 38] width 74 height 23
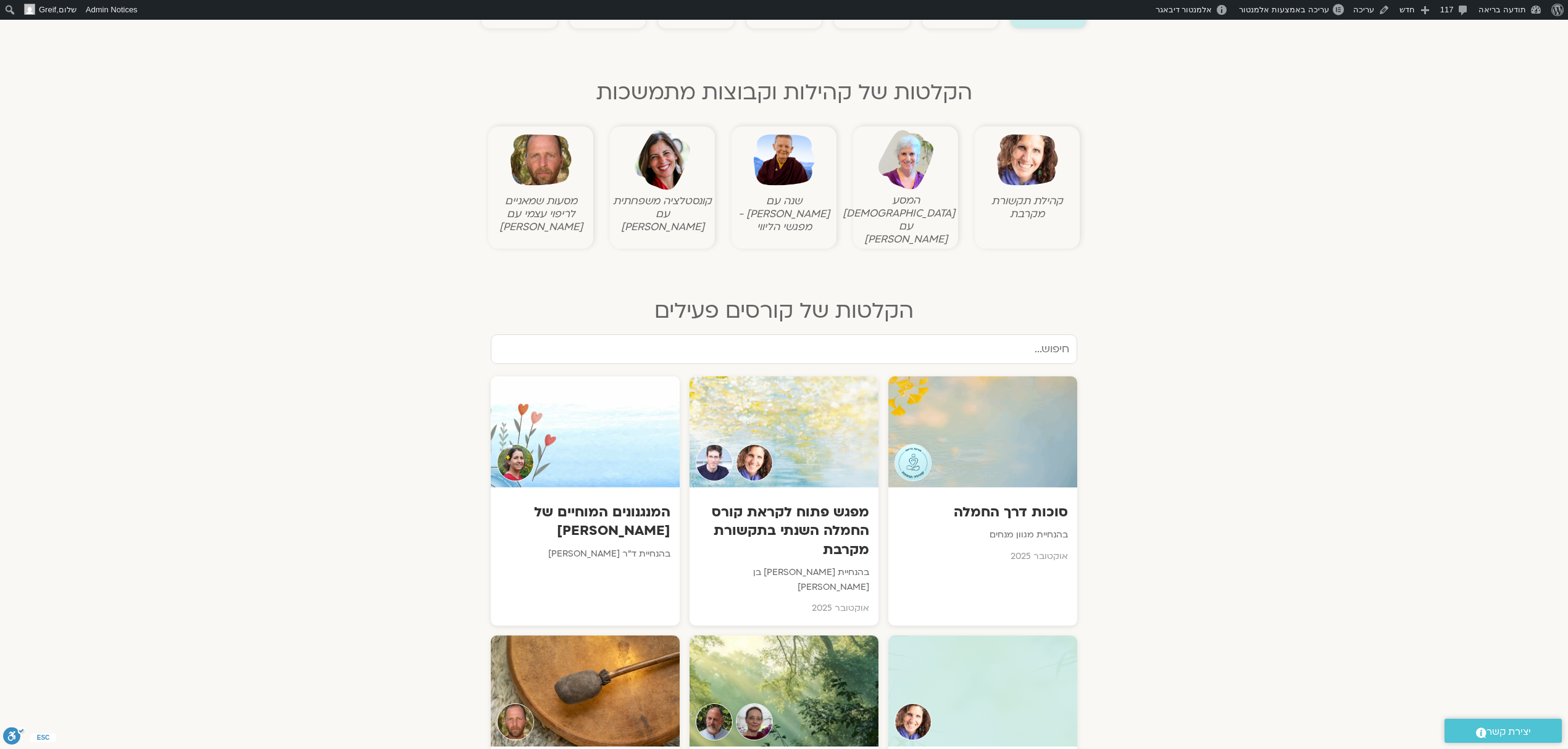
scroll to position [329, 0]
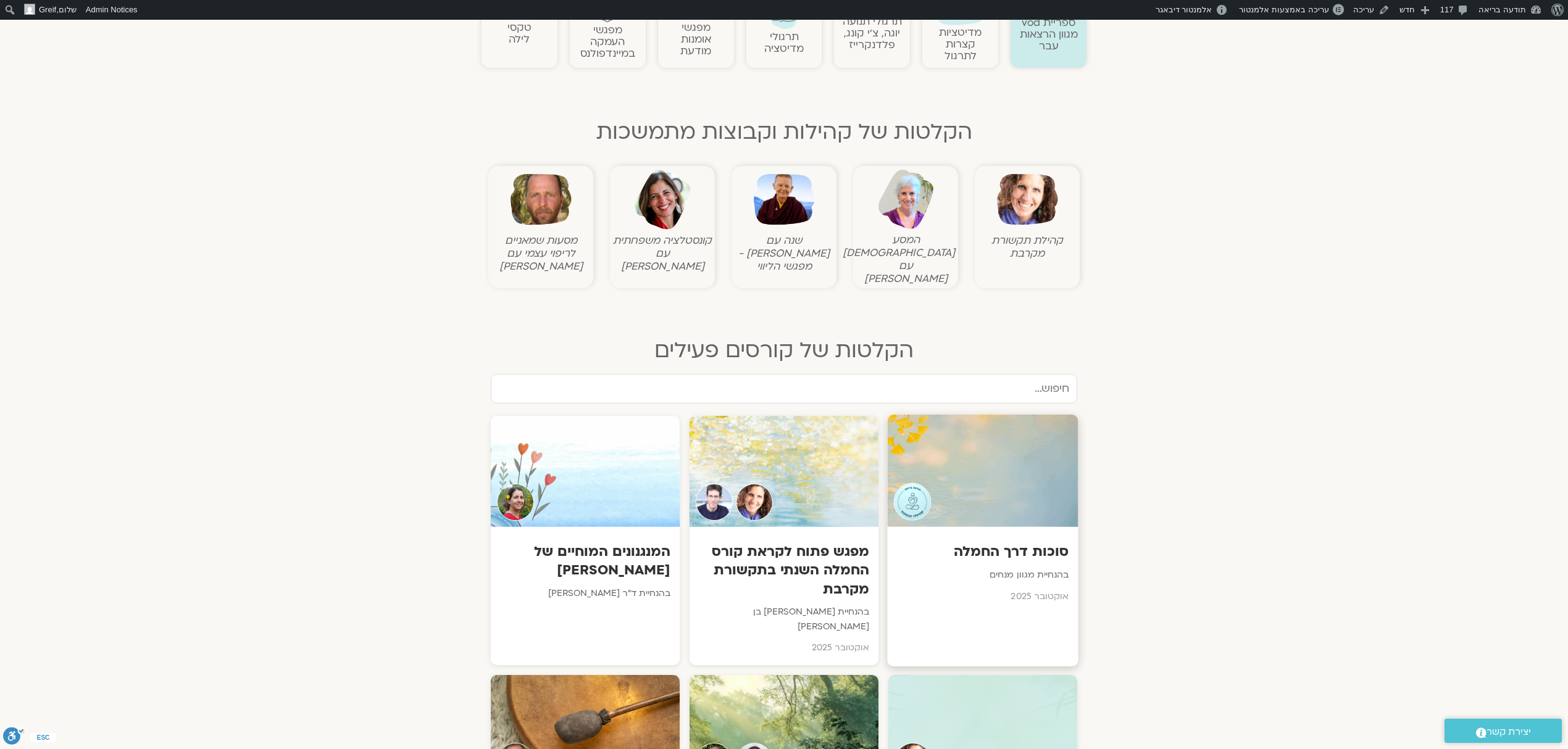
drag, startPoint x: 1062, startPoint y: 531, endPoint x: 1070, endPoint y: 526, distance: 9.4
click at [1062, 542] on h3 "סוכות דרך החמלה" at bounding box center [983, 552] width 173 height 19
